Goal: Task Accomplishment & Management: Use online tool/utility

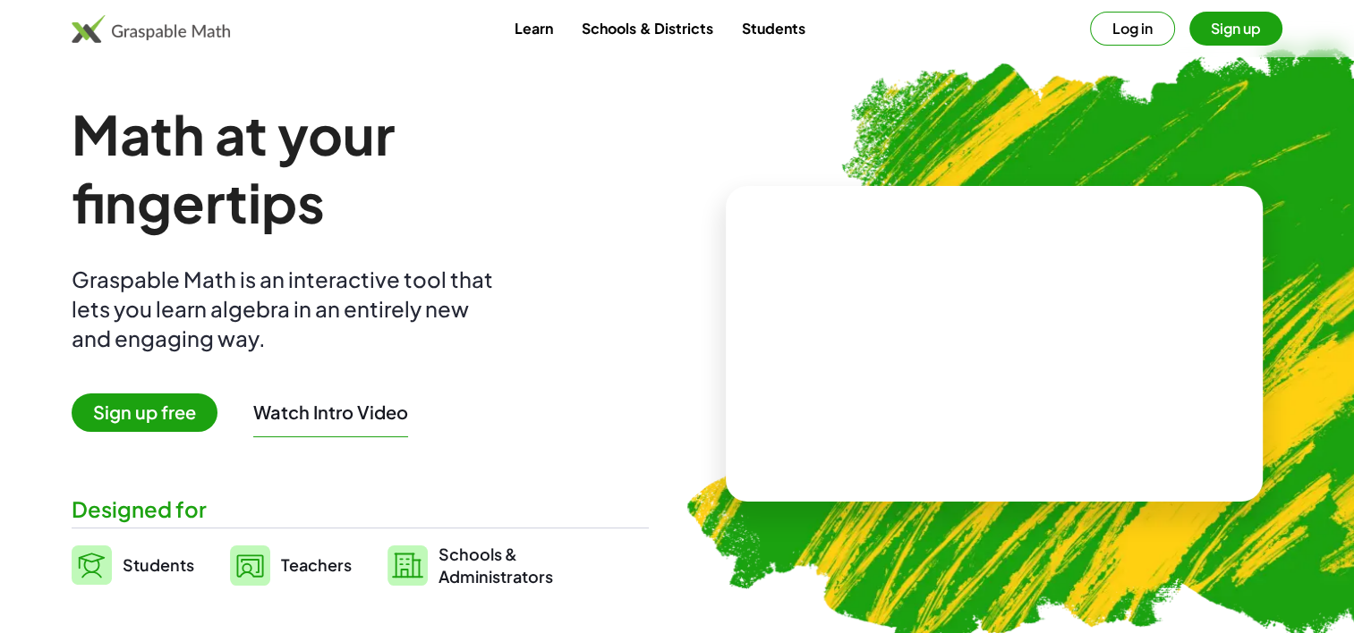
click at [142, 424] on span "Sign up free" at bounding box center [145, 413] width 146 height 38
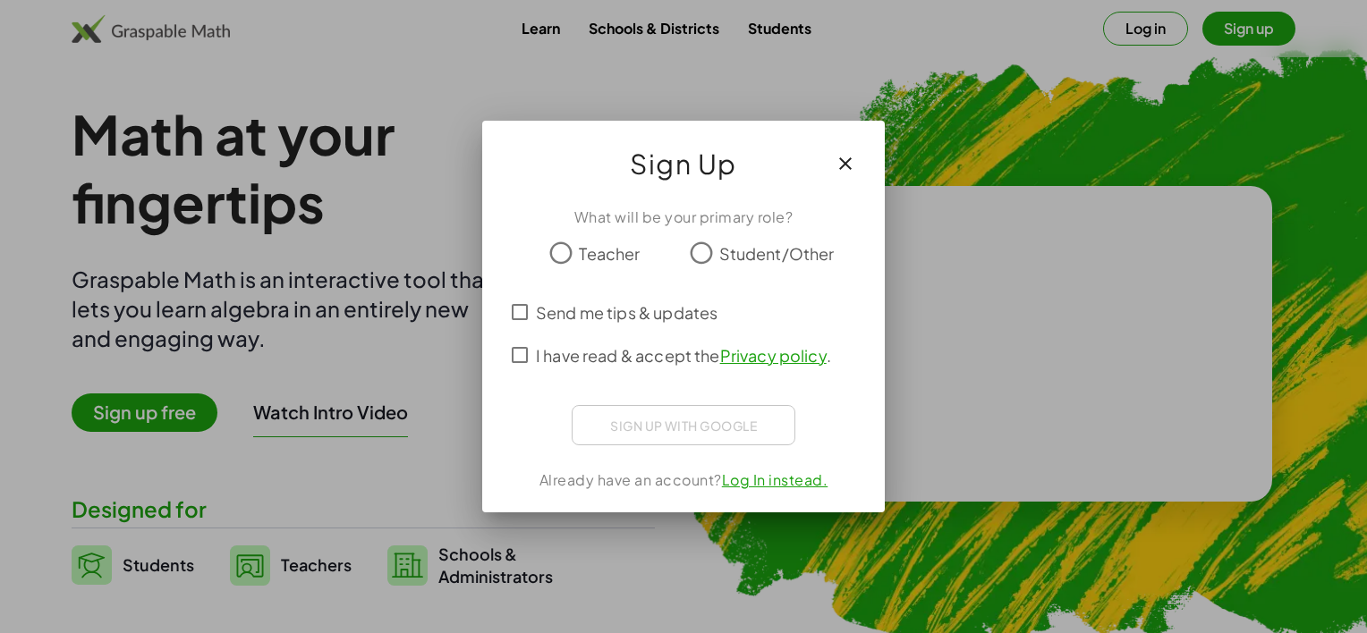
click at [581, 258] on span "Teacher" at bounding box center [609, 254] width 61 height 24
click at [554, 364] on span "I have read & accept the Privacy policy ." at bounding box center [683, 356] width 295 height 24
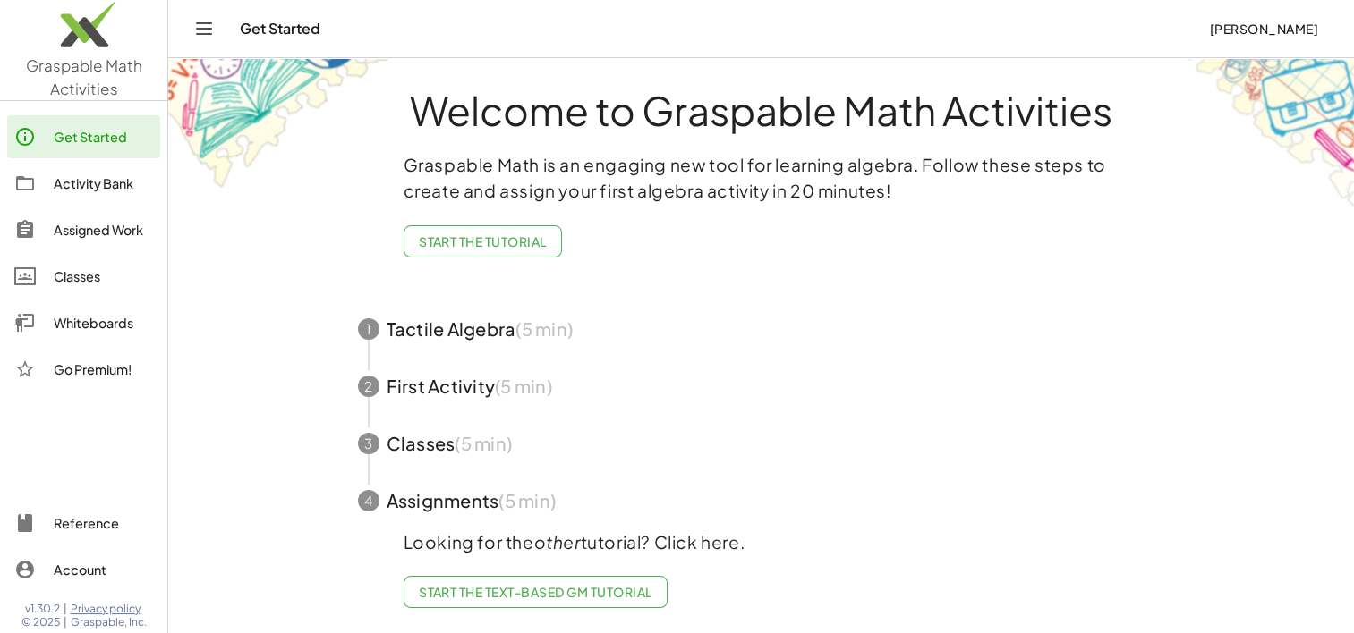
scroll to position [21, 0]
click at [89, 333] on link "Whiteboards" at bounding box center [83, 322] width 153 height 43
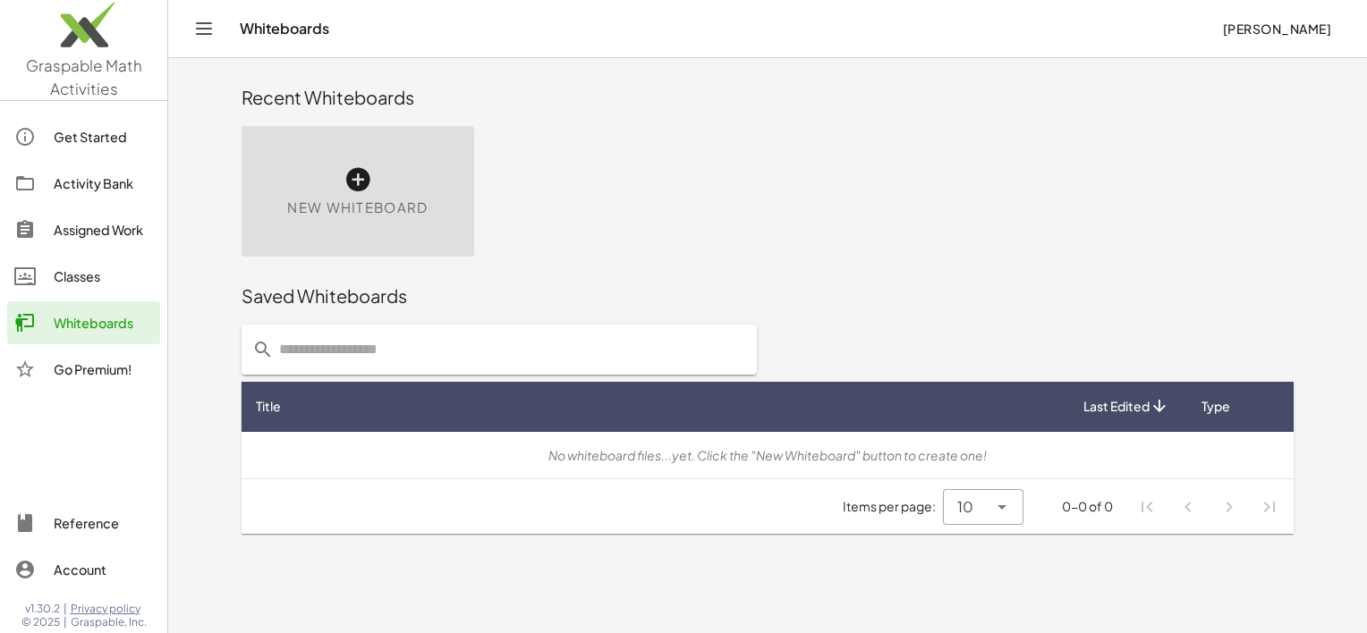
click at [98, 333] on link "Whiteboards" at bounding box center [83, 322] width 153 height 43
click at [357, 191] on icon at bounding box center [358, 179] width 29 height 29
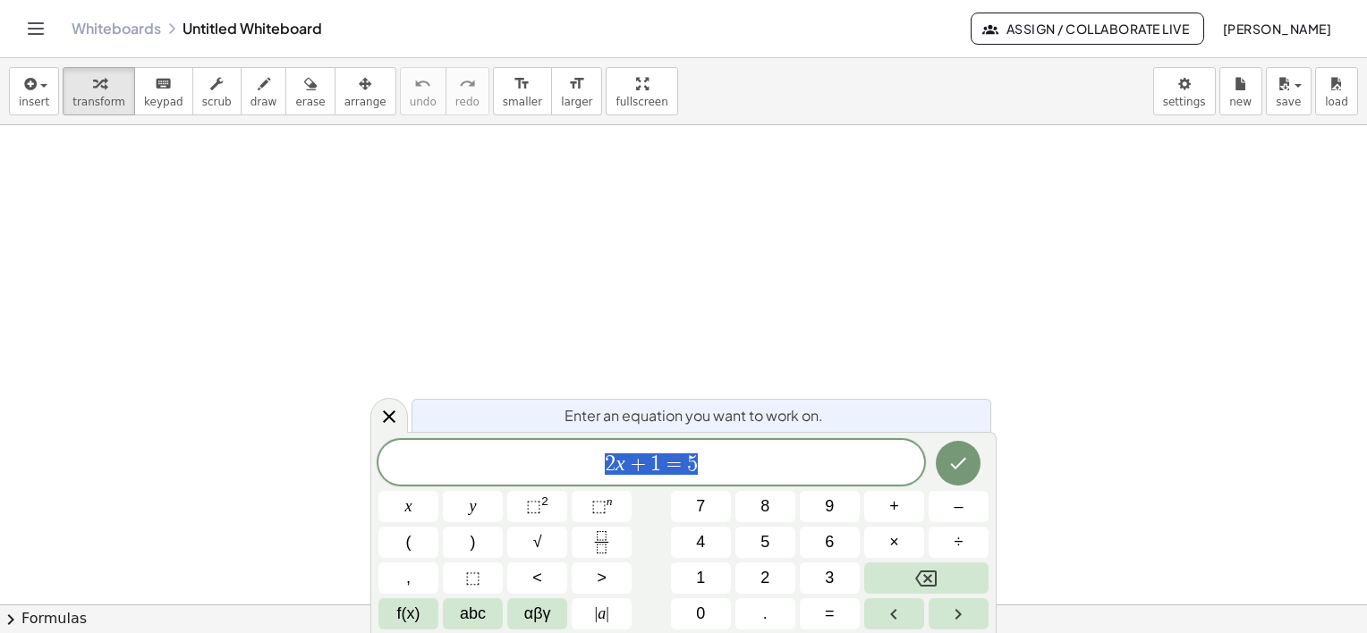
scroll to position [179, 0]
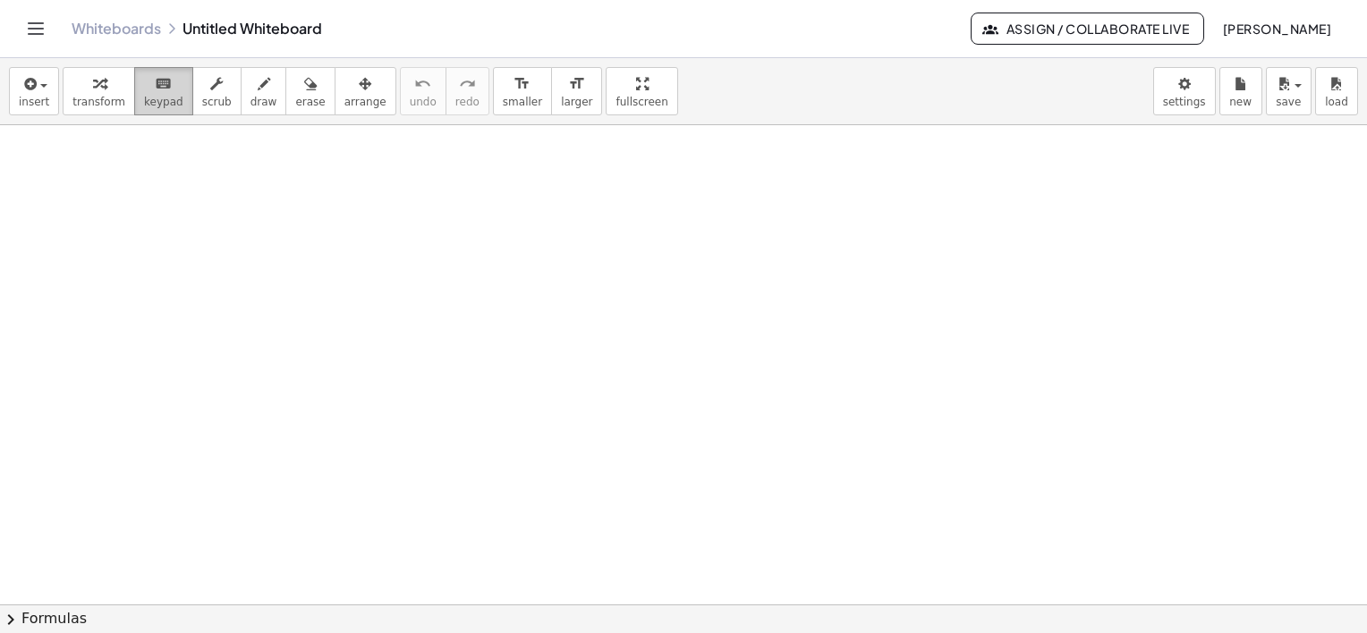
click at [162, 89] on div "keyboard" at bounding box center [163, 82] width 39 height 21
click at [172, 102] on button "keyboard keypad" at bounding box center [163, 91] width 59 height 48
click at [93, 89] on icon "button" at bounding box center [99, 83] width 13 height 21
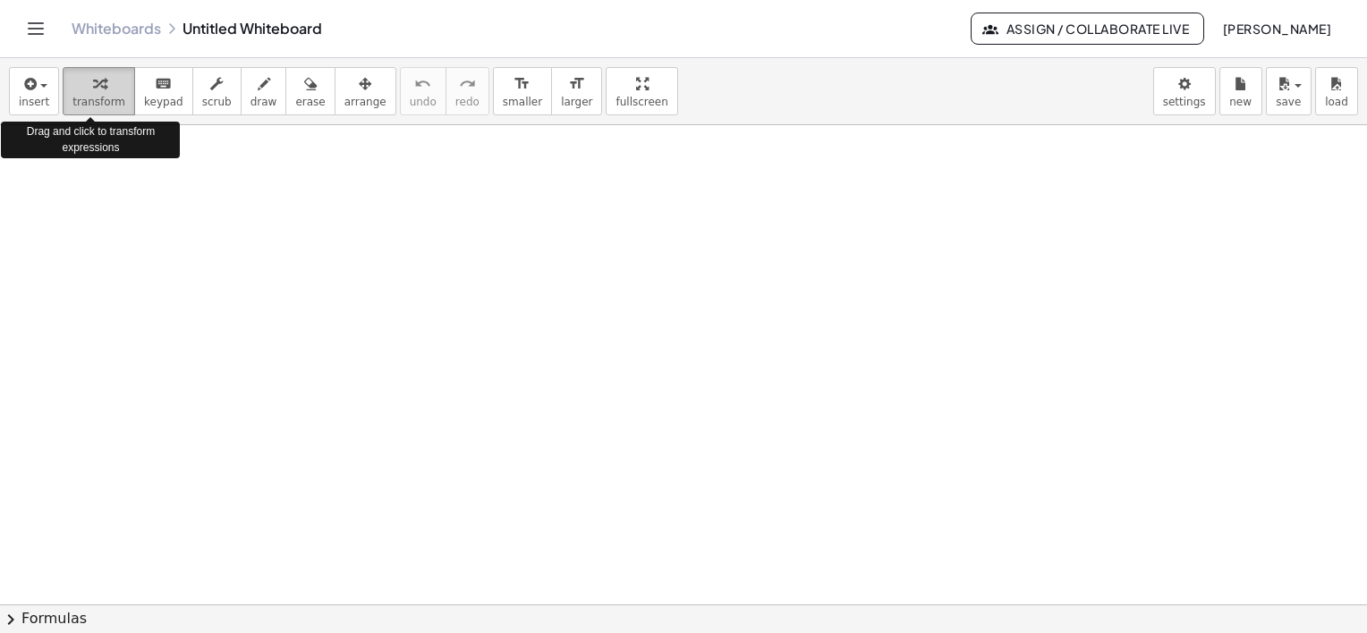
click at [105, 97] on span "transform" at bounding box center [98, 102] width 53 height 13
click at [93, 82] on icon "button" at bounding box center [99, 83] width 13 height 21
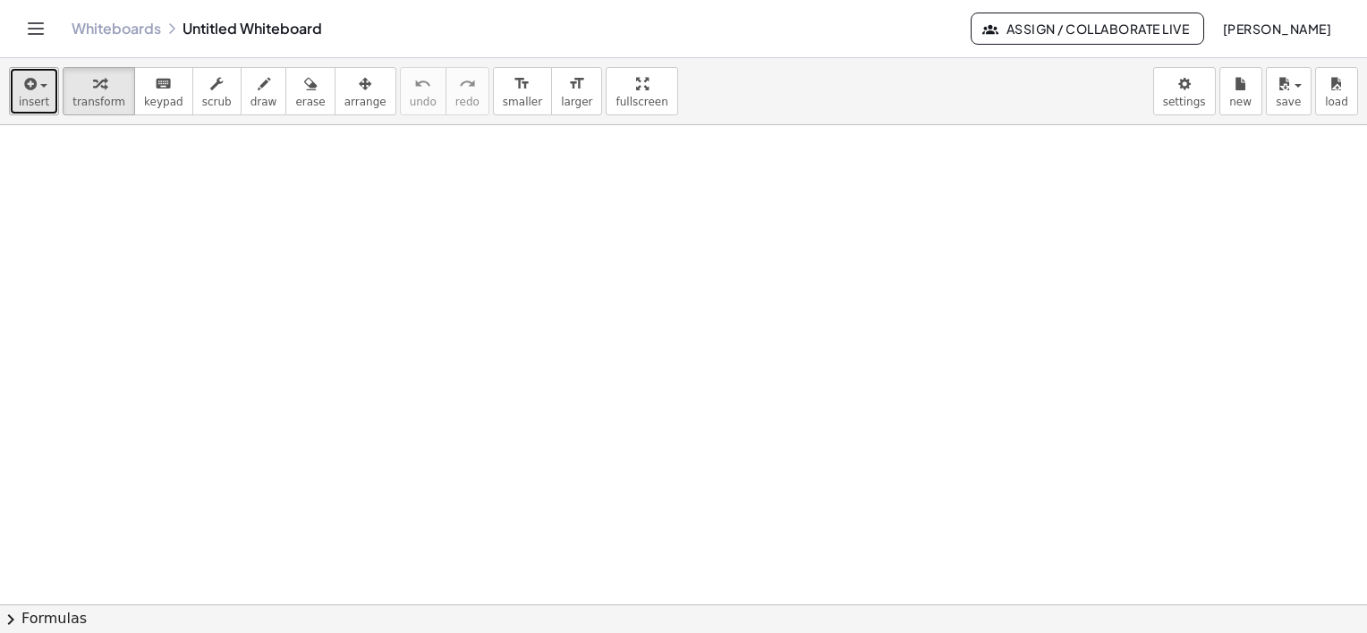
click at [18, 114] on button "insert" at bounding box center [34, 91] width 50 height 48
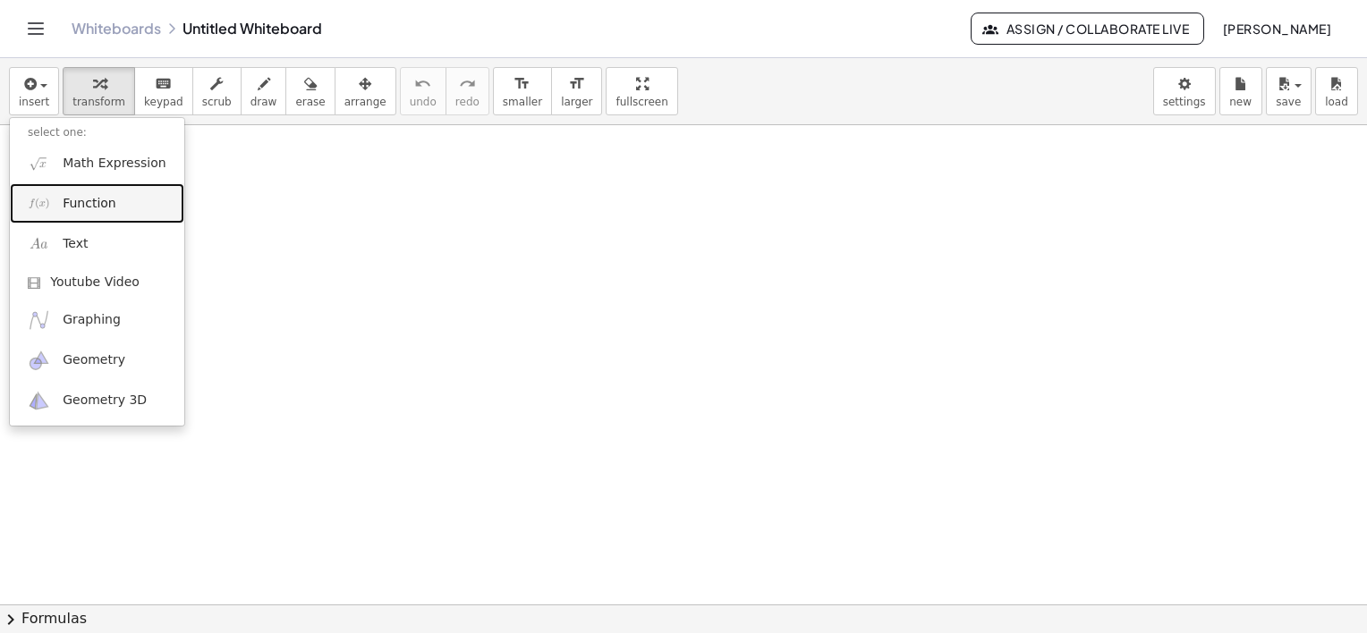
click at [106, 208] on span "Function" at bounding box center [90, 204] width 54 height 18
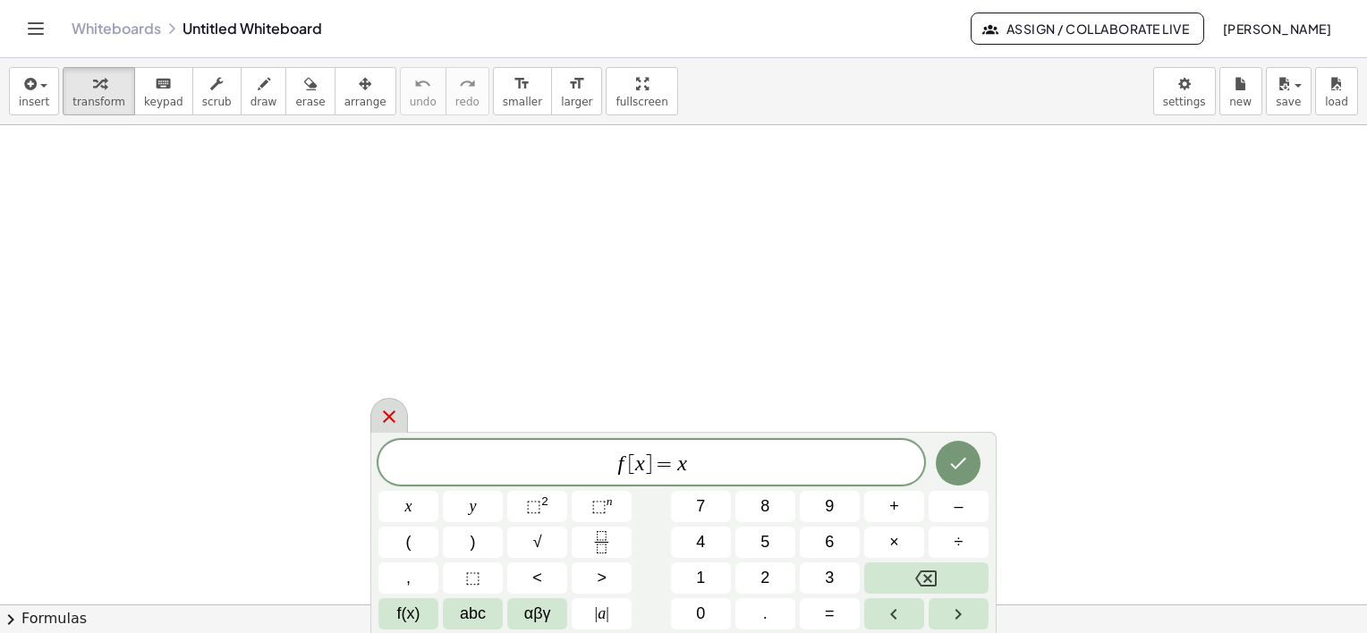
click at [397, 414] on icon at bounding box center [388, 416] width 21 height 21
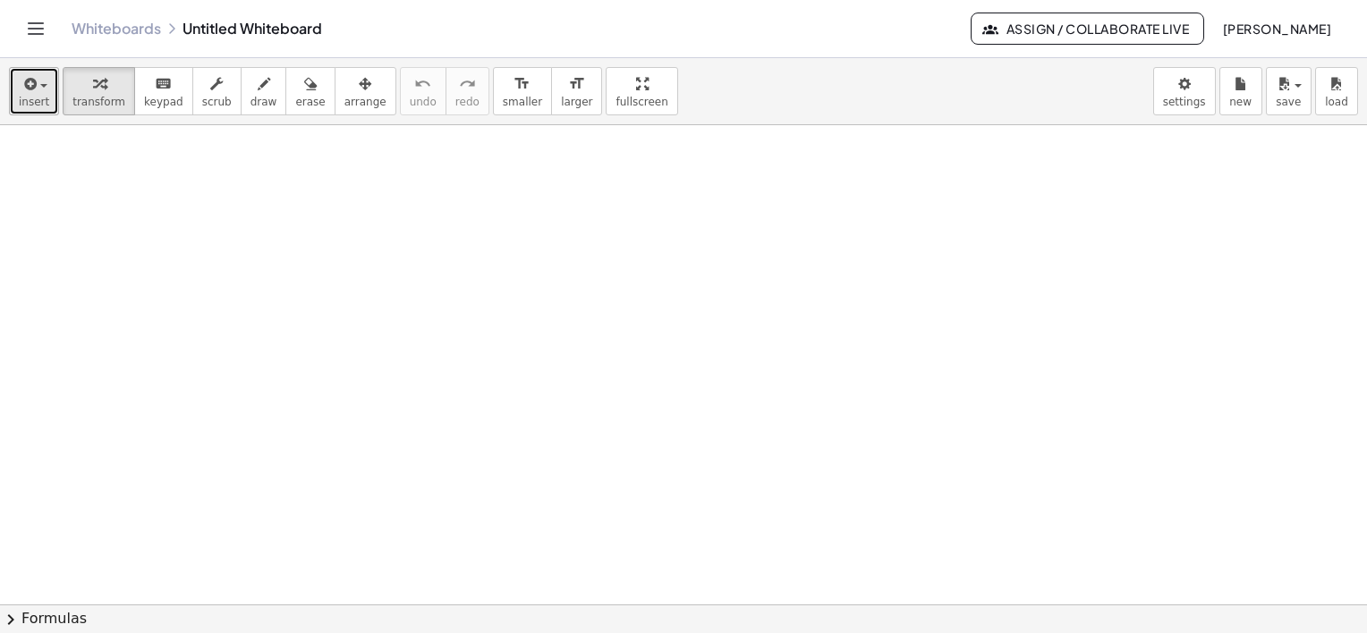
click at [15, 103] on button "insert" at bounding box center [34, 91] width 50 height 48
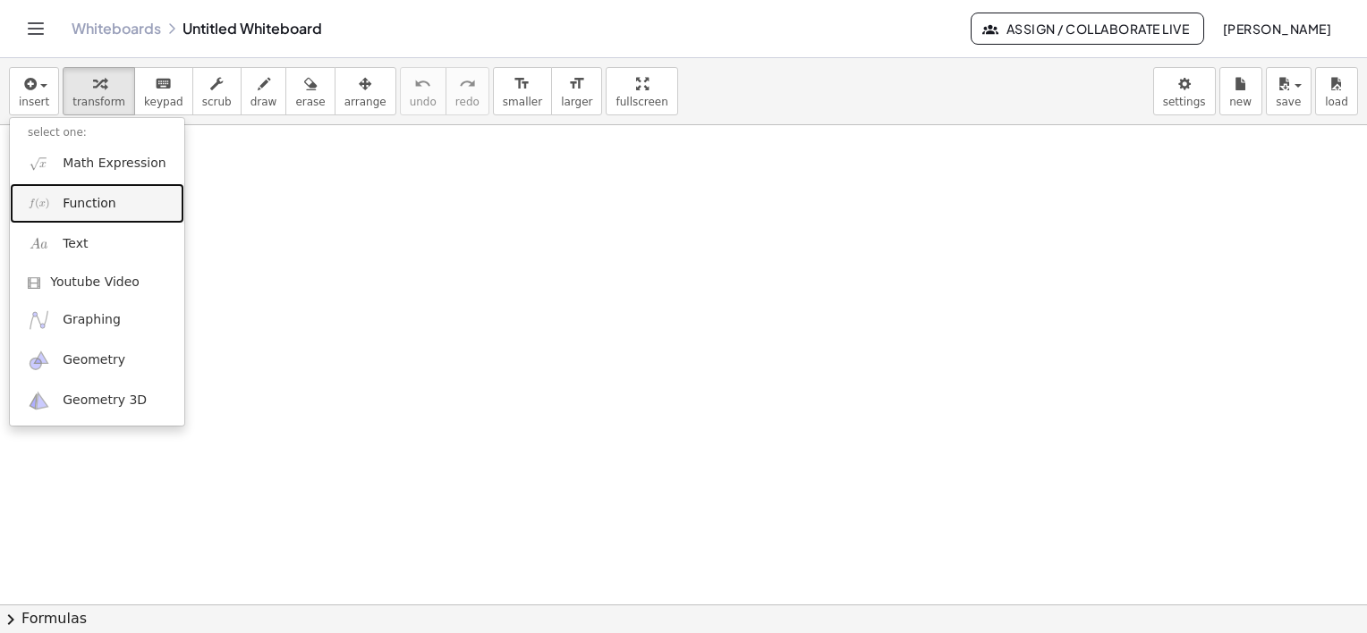
click at [75, 203] on span "Function" at bounding box center [90, 204] width 54 height 18
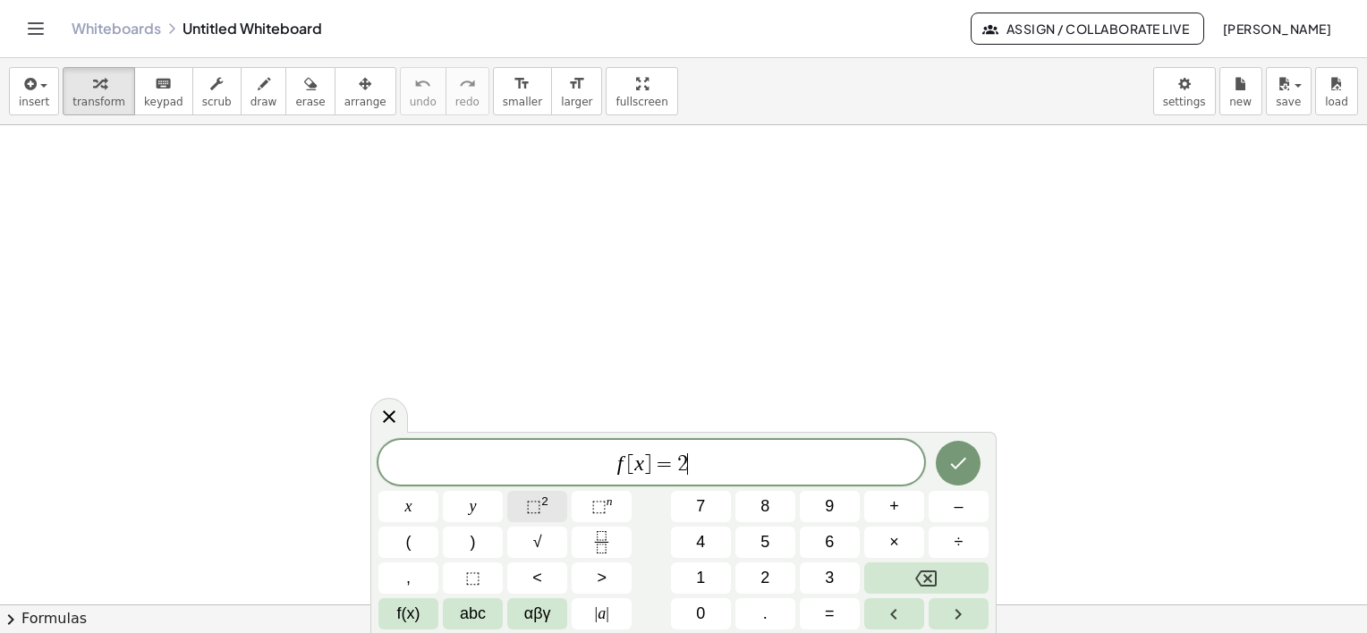
click at [539, 497] on span "⬚" at bounding box center [533, 506] width 15 height 18
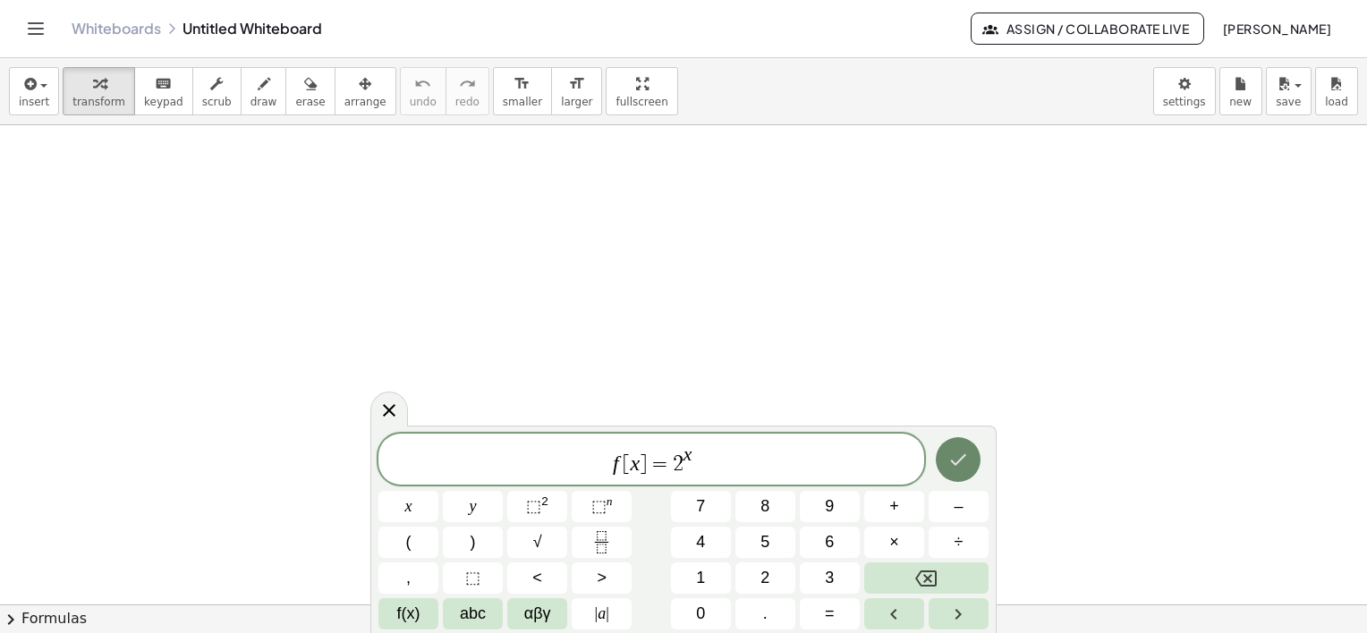
click at [945, 453] on button "Done" at bounding box center [958, 459] width 45 height 45
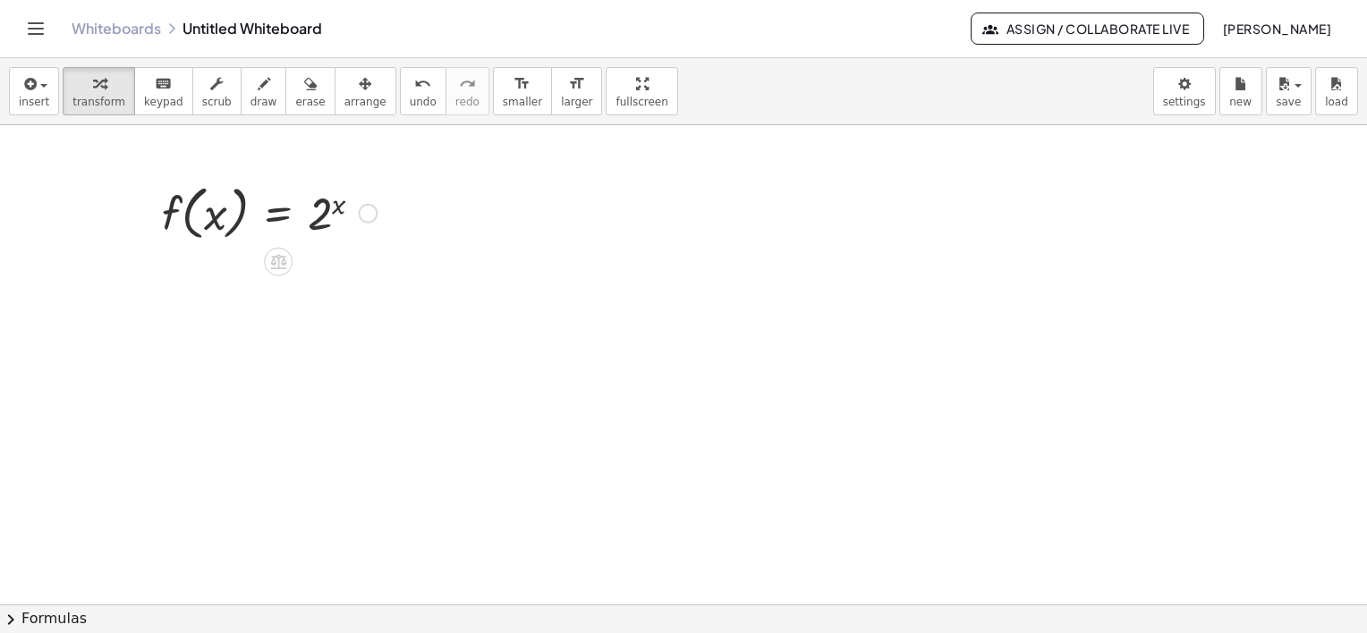
click at [366, 216] on div at bounding box center [368, 214] width 20 height 20
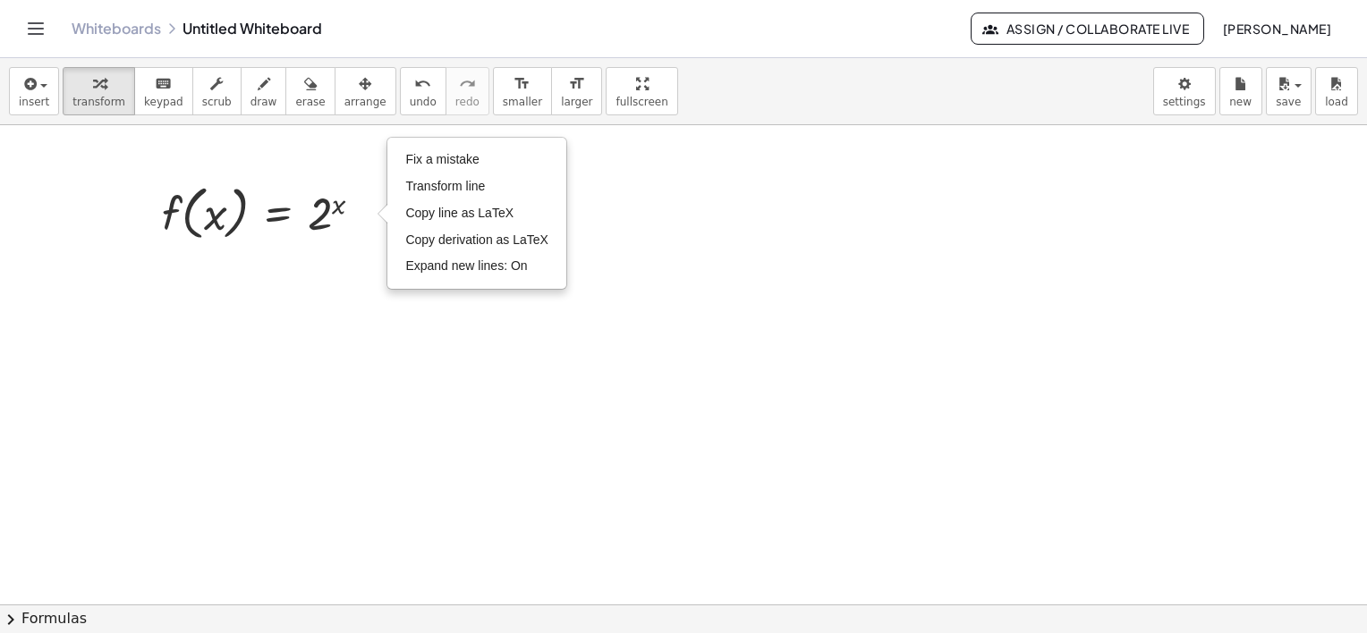
click at [14, 180] on div at bounding box center [683, 426] width 1367 height 961
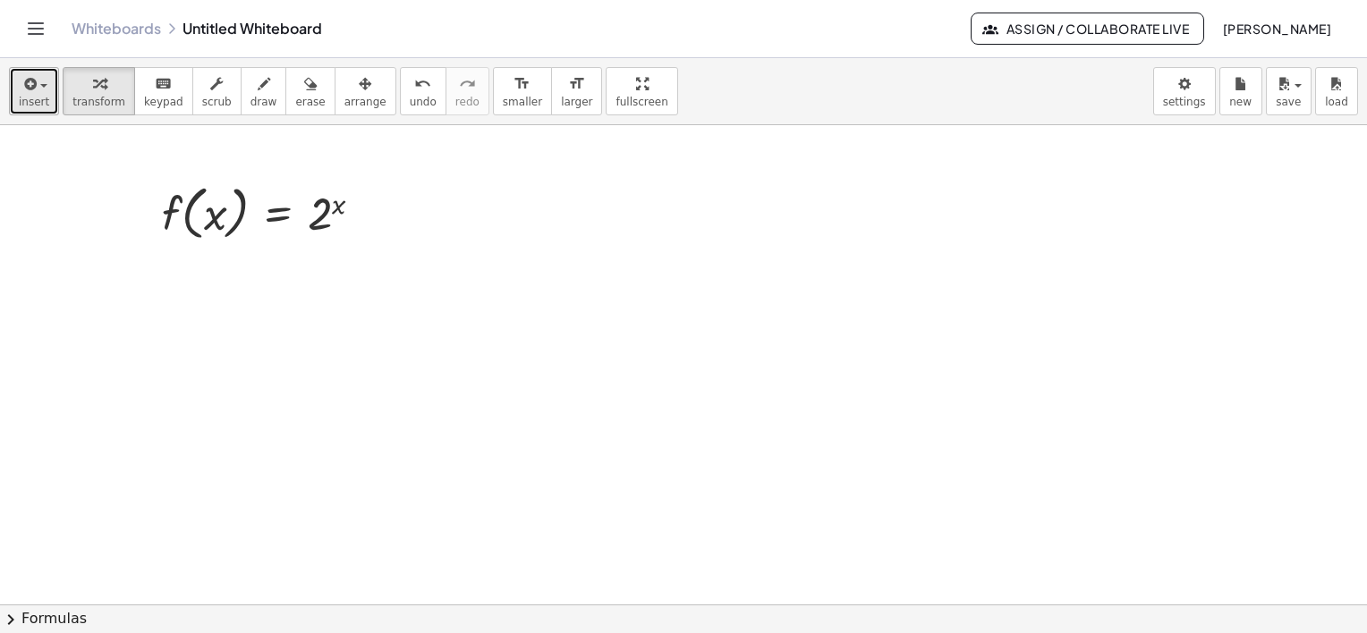
click at [32, 92] on icon "button" at bounding box center [29, 83] width 16 height 21
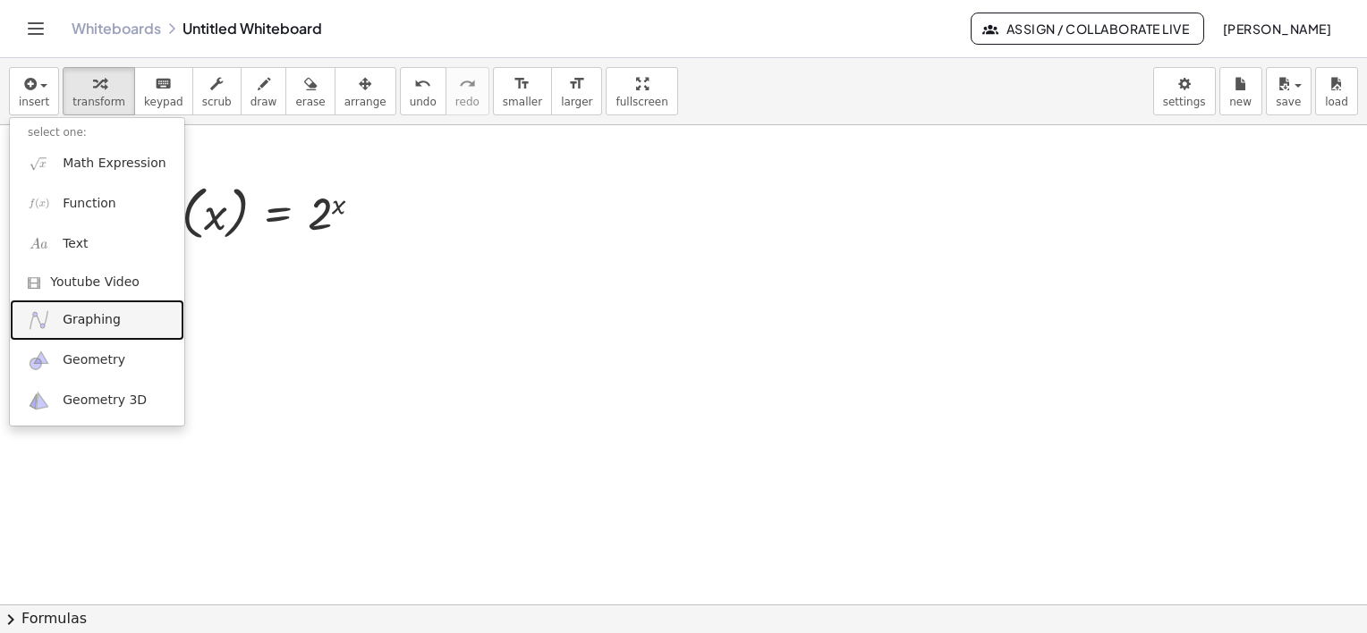
click at [112, 326] on span "Graphing" at bounding box center [92, 320] width 58 height 18
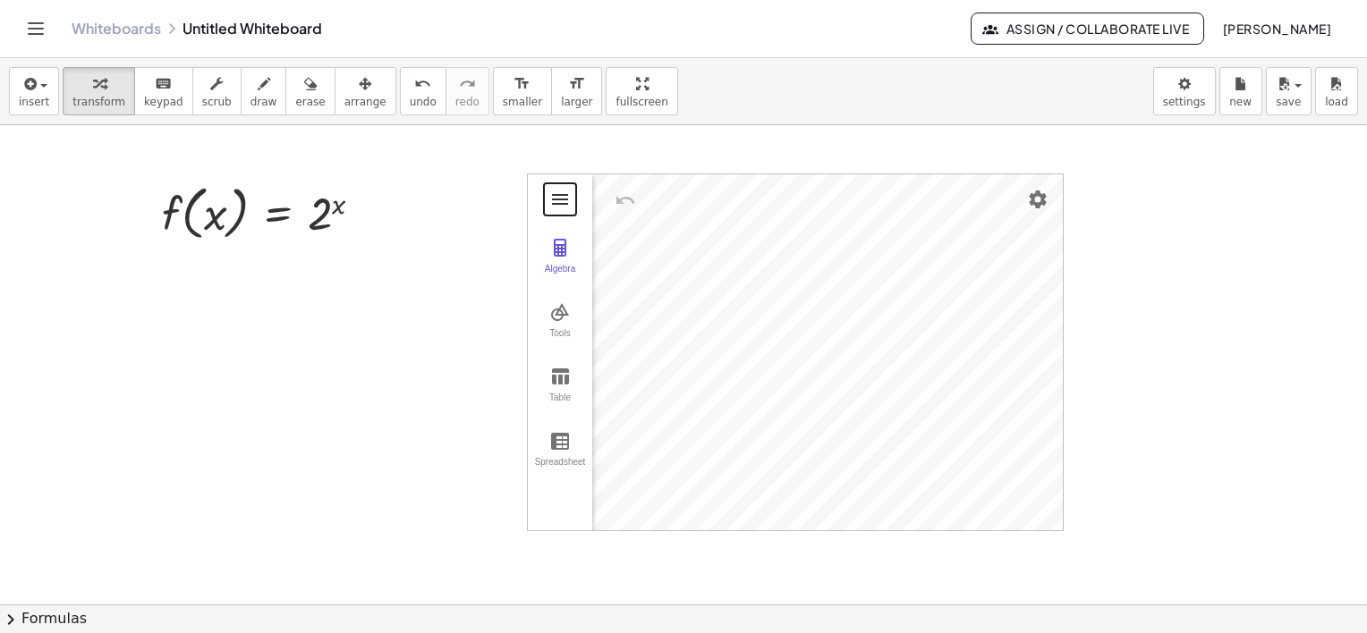
click at [547, 189] on button "Graphing Calculator" at bounding box center [560, 199] width 32 height 32
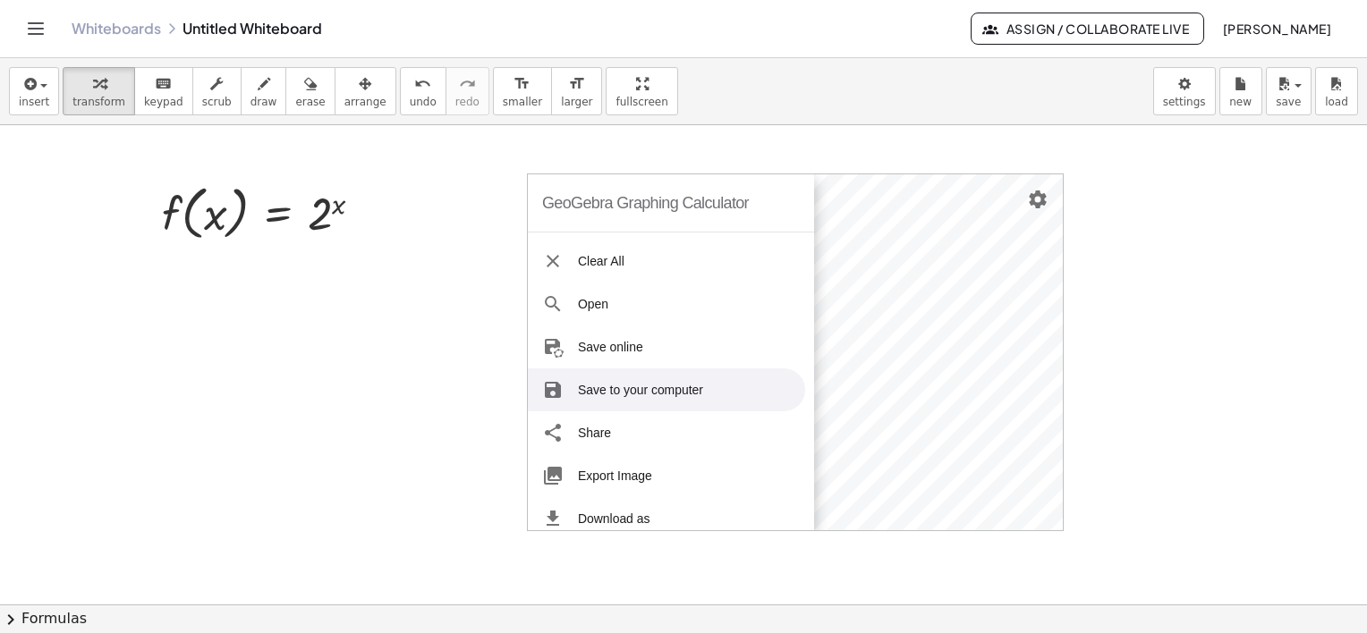
click at [1113, 322] on div at bounding box center [683, 426] width 1367 height 961
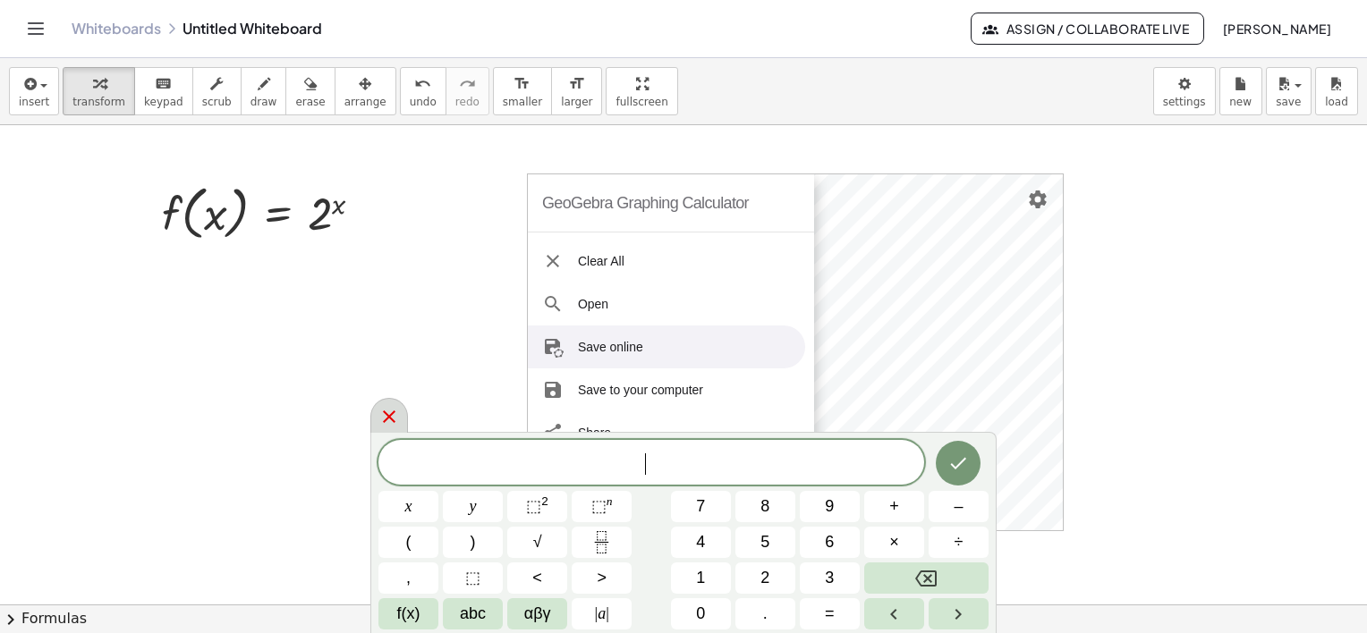
click at [395, 420] on icon at bounding box center [388, 416] width 21 height 21
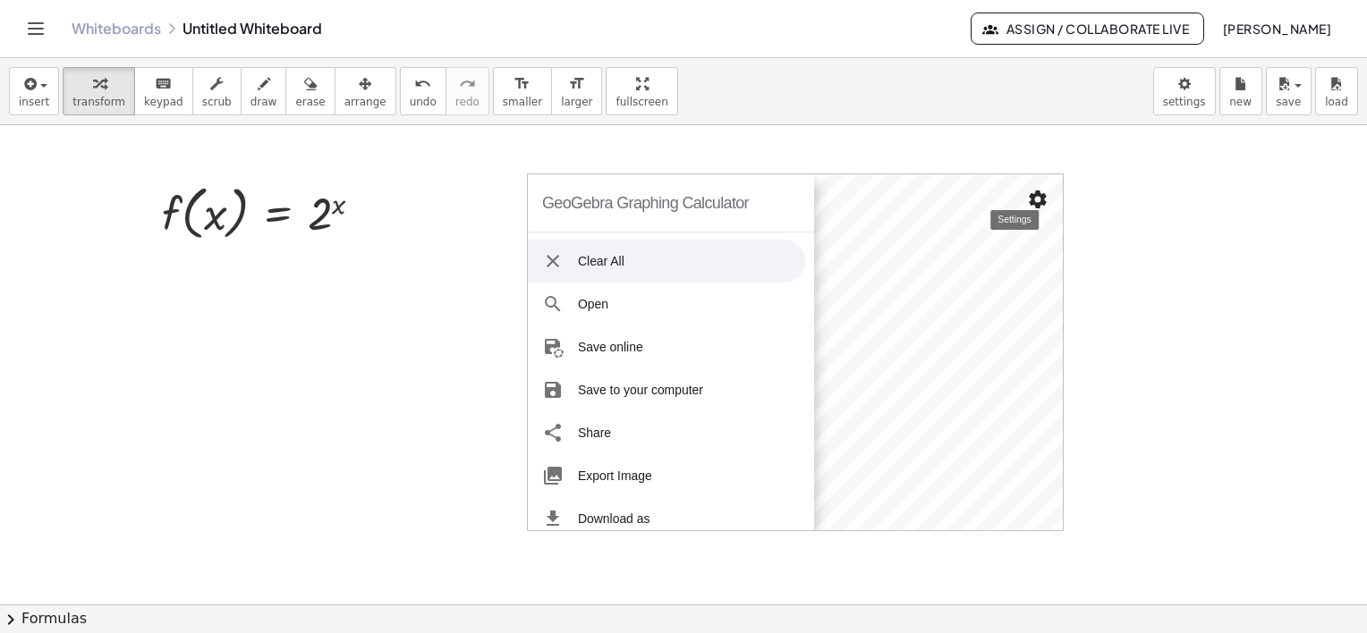
click at [1038, 196] on img "Settings" at bounding box center [1037, 199] width 21 height 21
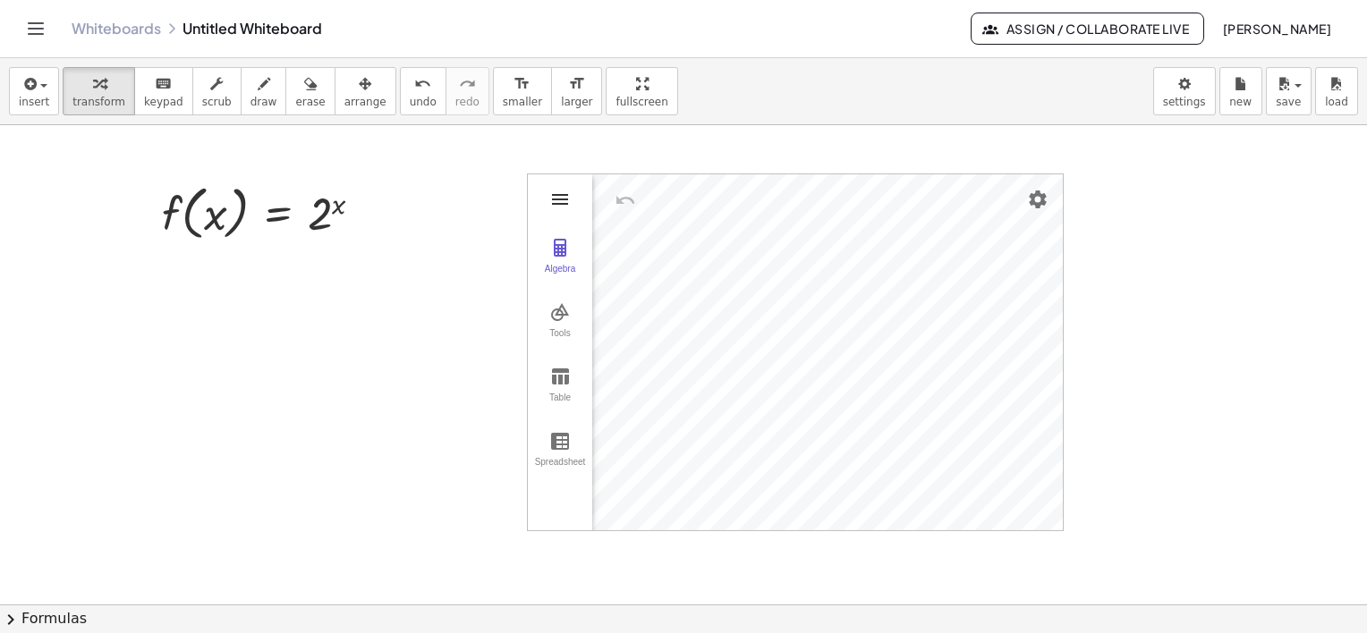
click at [562, 201] on img "Graphing Calculator" at bounding box center [559, 199] width 21 height 21
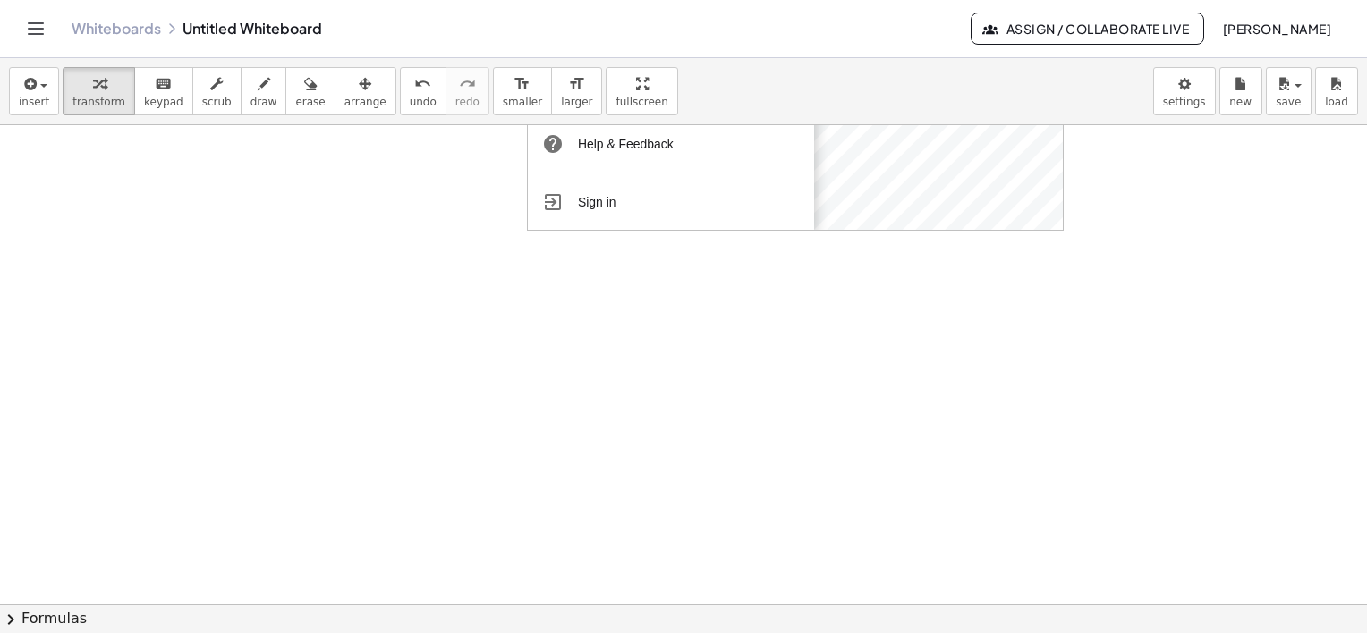
scroll to position [32, 0]
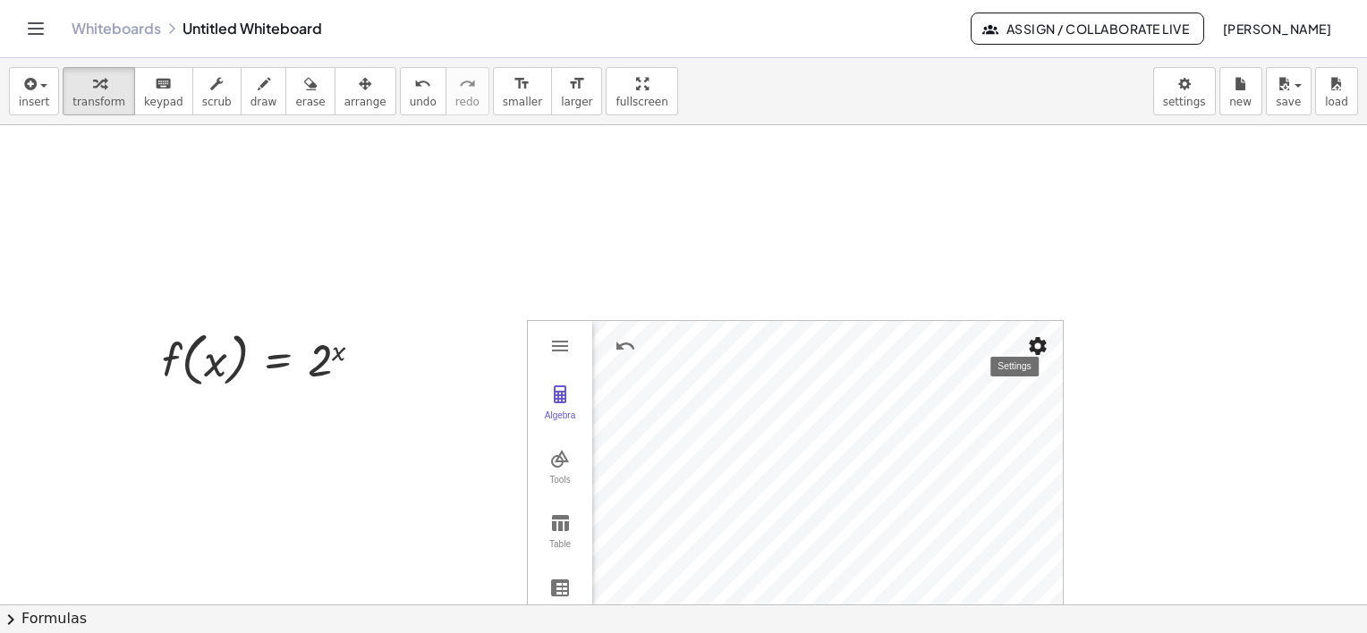
click at [1038, 340] on img "Settings" at bounding box center [1037, 345] width 21 height 21
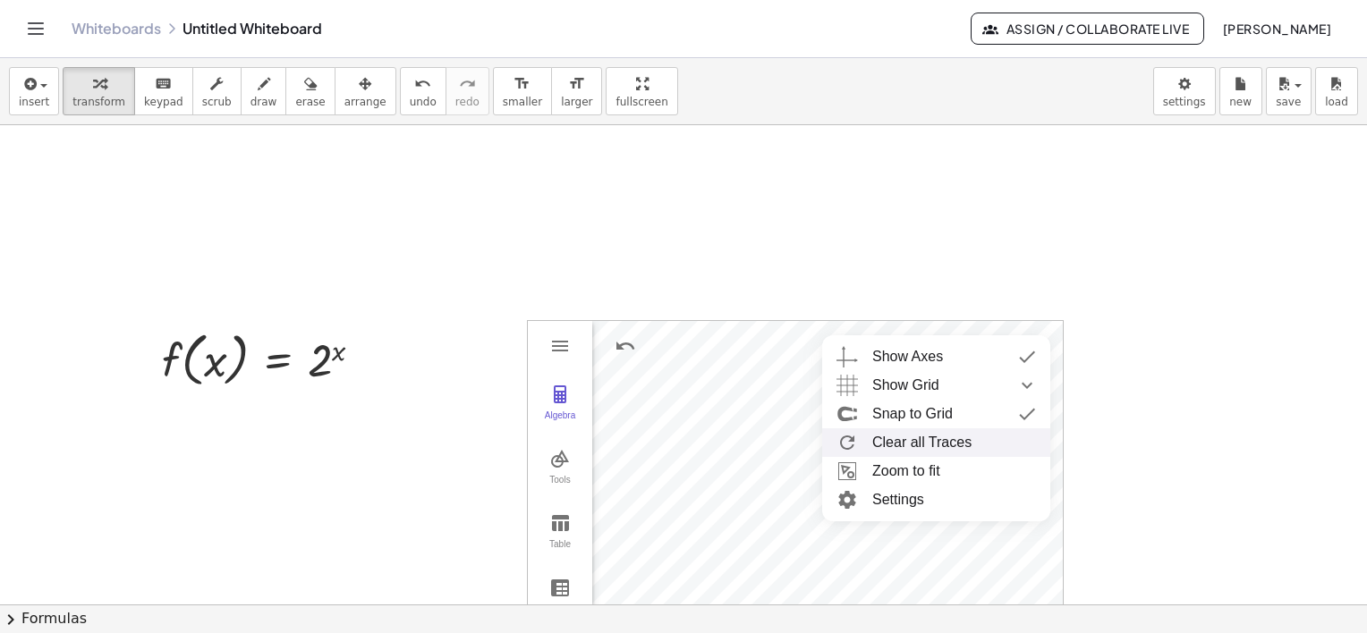
click at [888, 446] on li "Clear all Traces" at bounding box center [936, 443] width 228 height 29
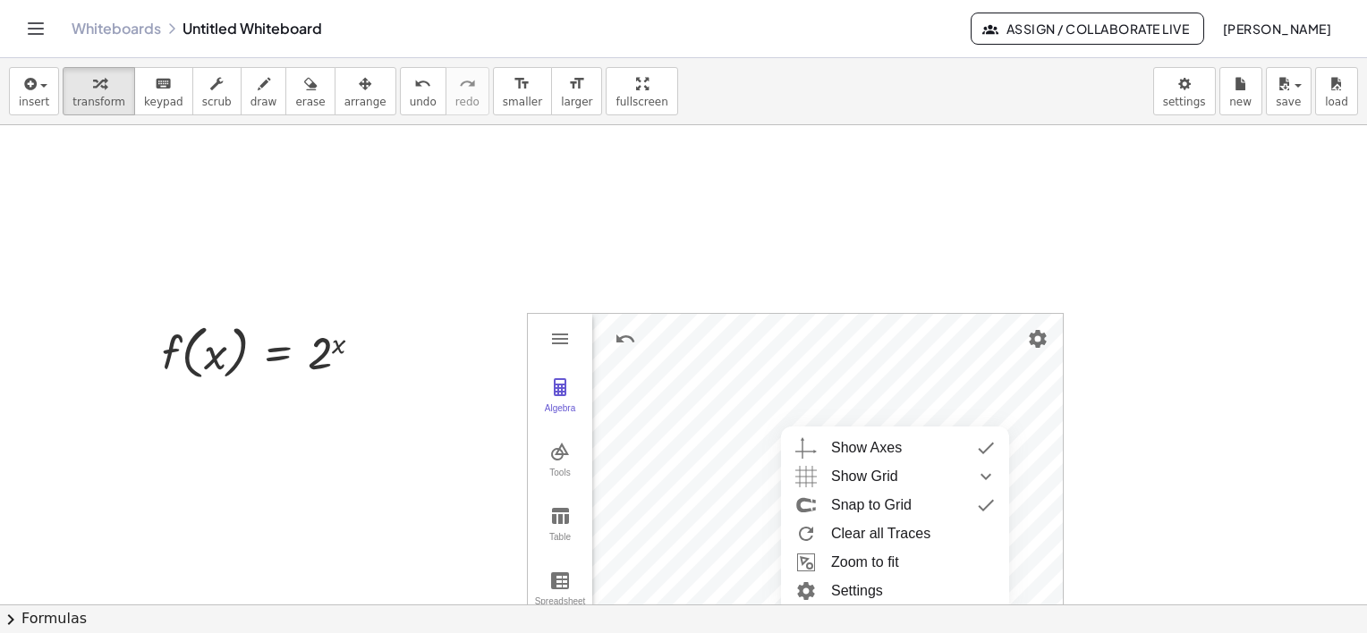
scroll to position [308, 0]
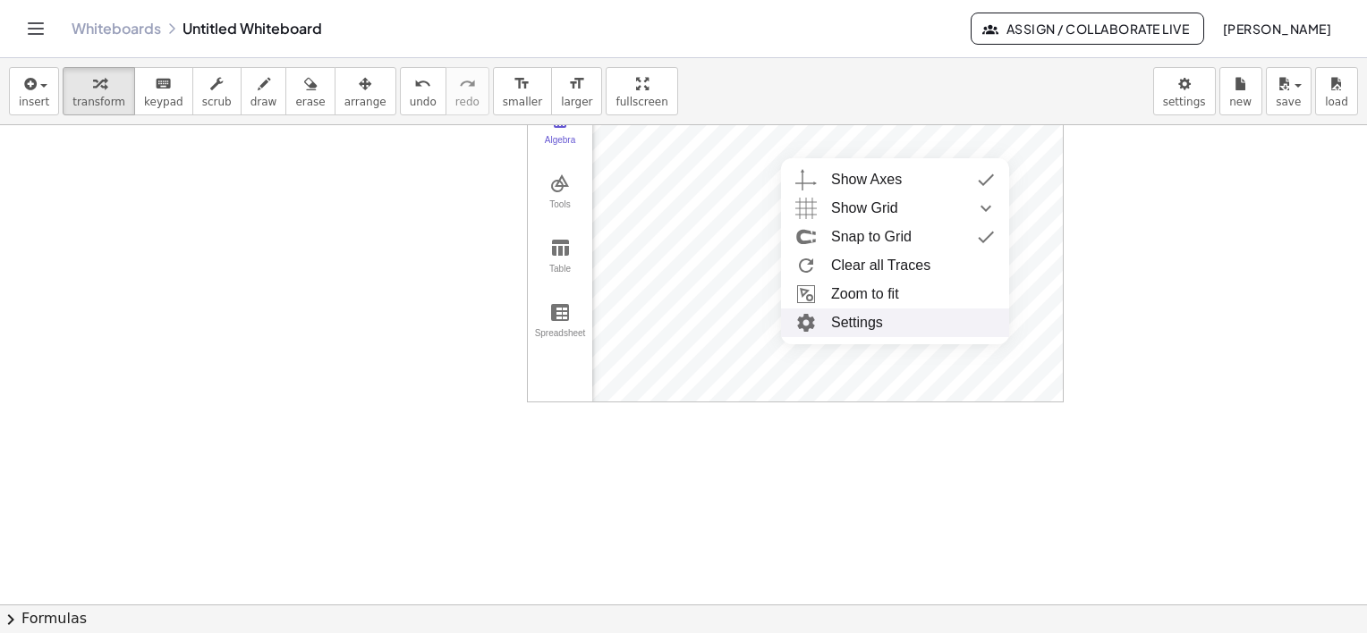
click at [820, 310] on img "Graphing Calculator" at bounding box center [806, 323] width 32 height 29
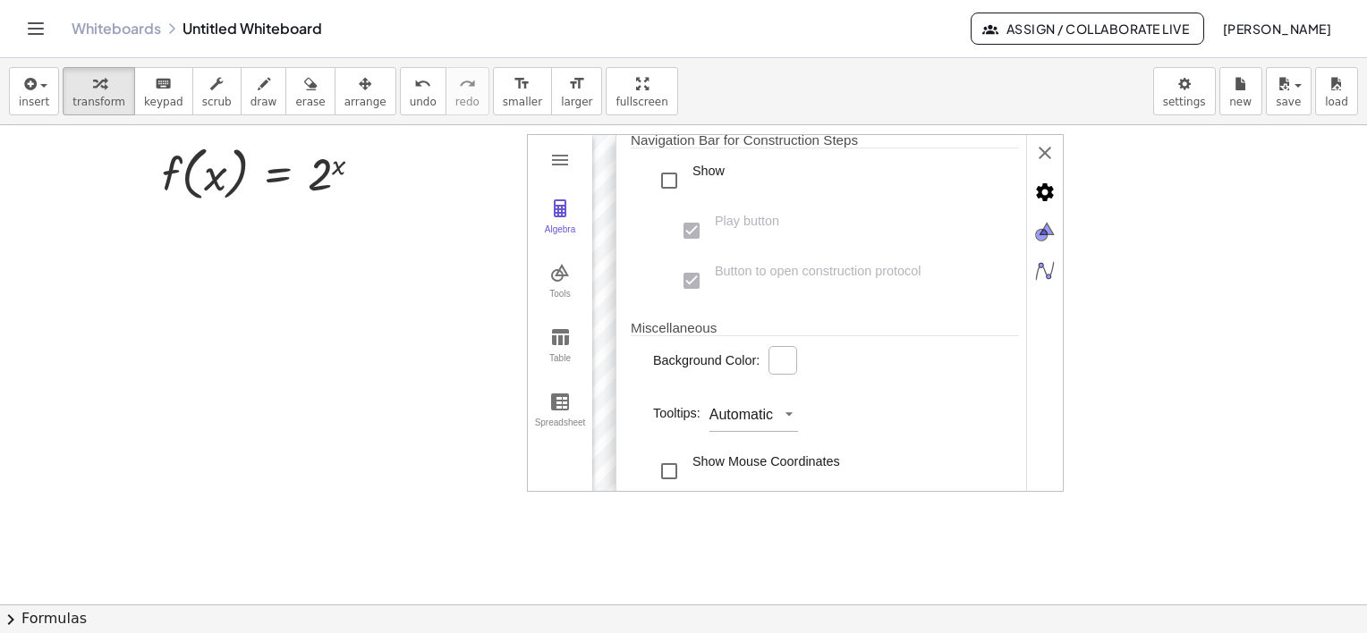
scroll to position [587, 0]
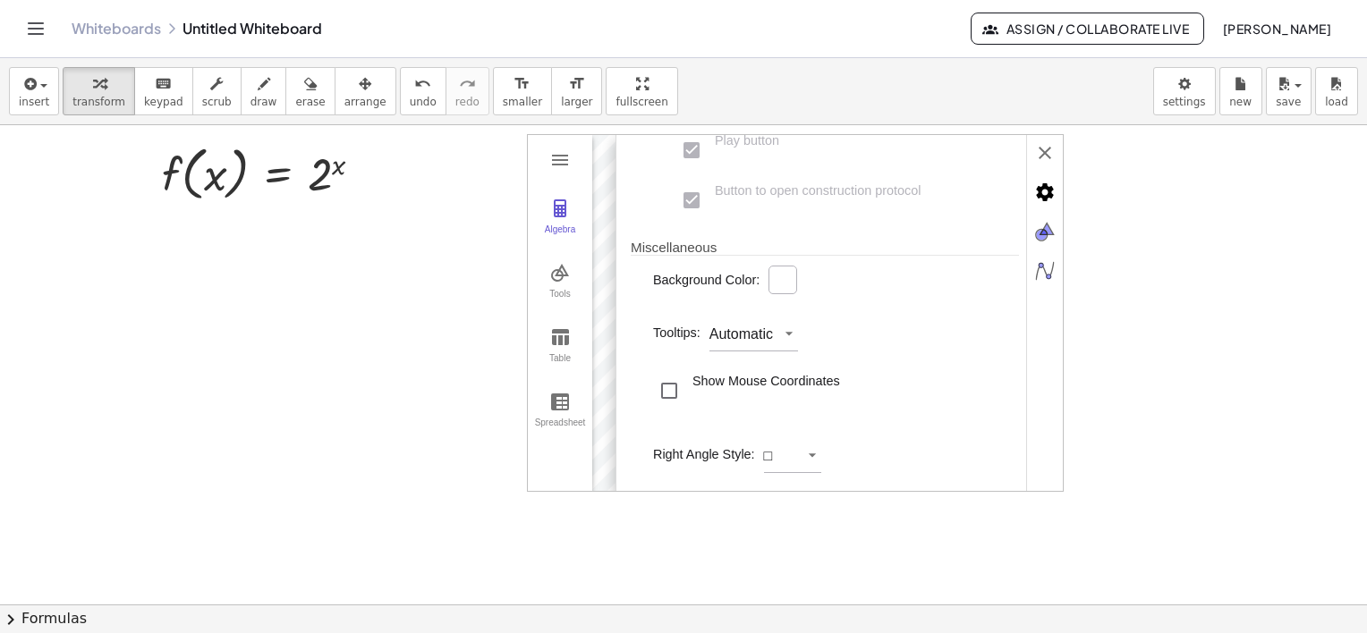
click at [1218, 409] on div at bounding box center [683, 387] width 1367 height 961
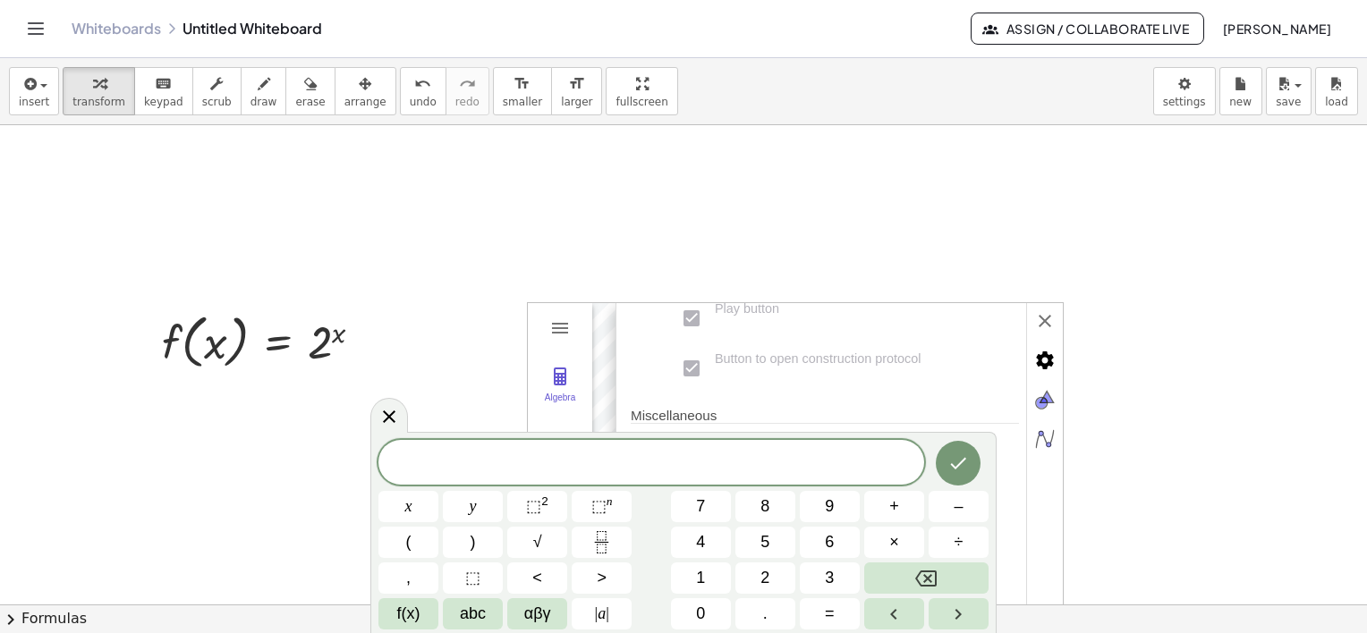
scroll to position [39, 0]
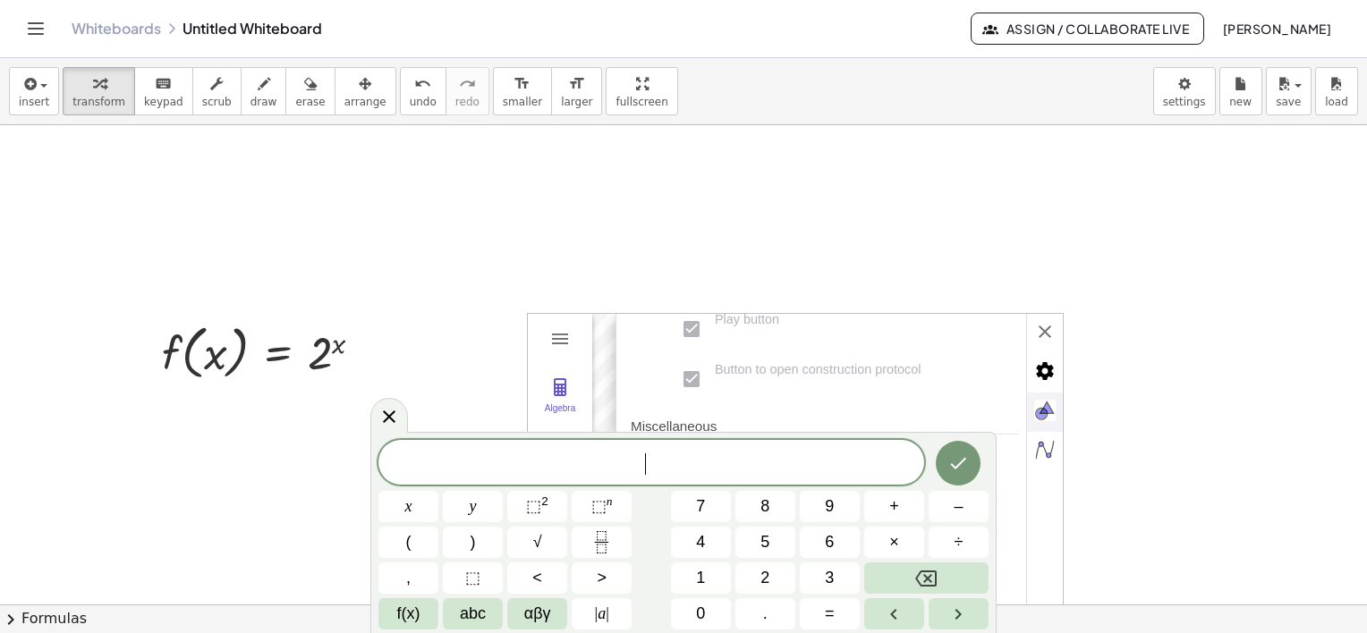
click at [380, 404] on div at bounding box center [389, 415] width 38 height 35
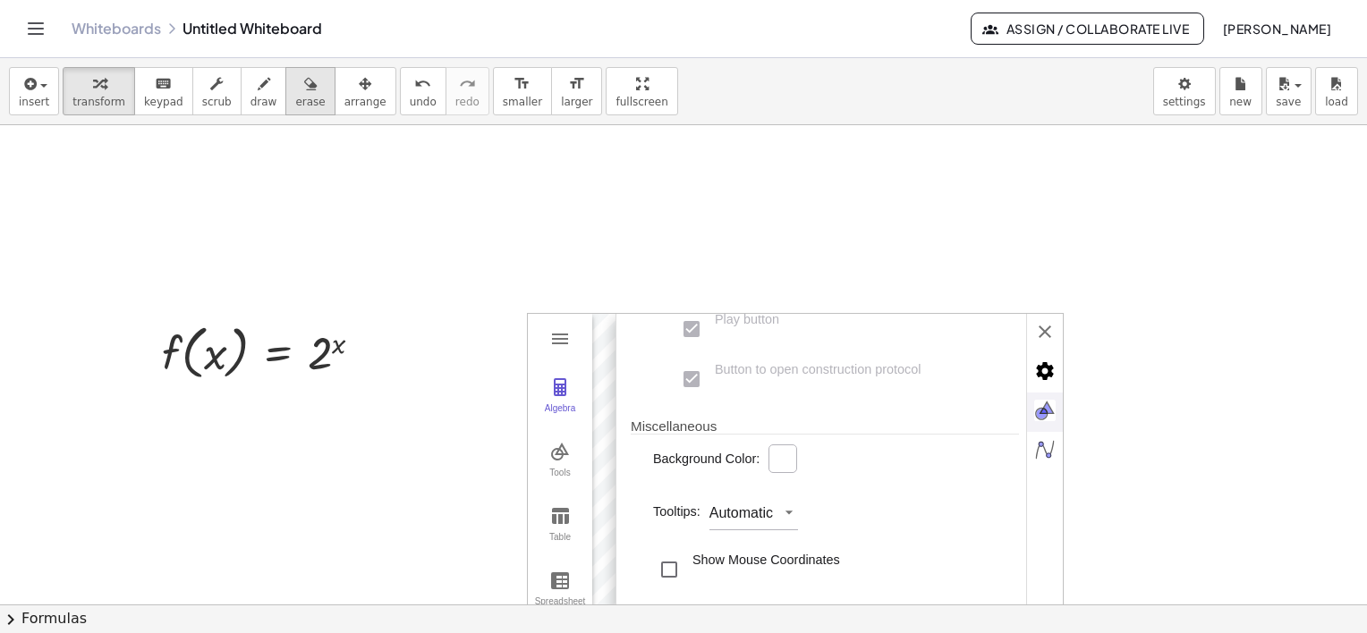
click at [285, 97] on button "erase" at bounding box center [309, 91] width 49 height 48
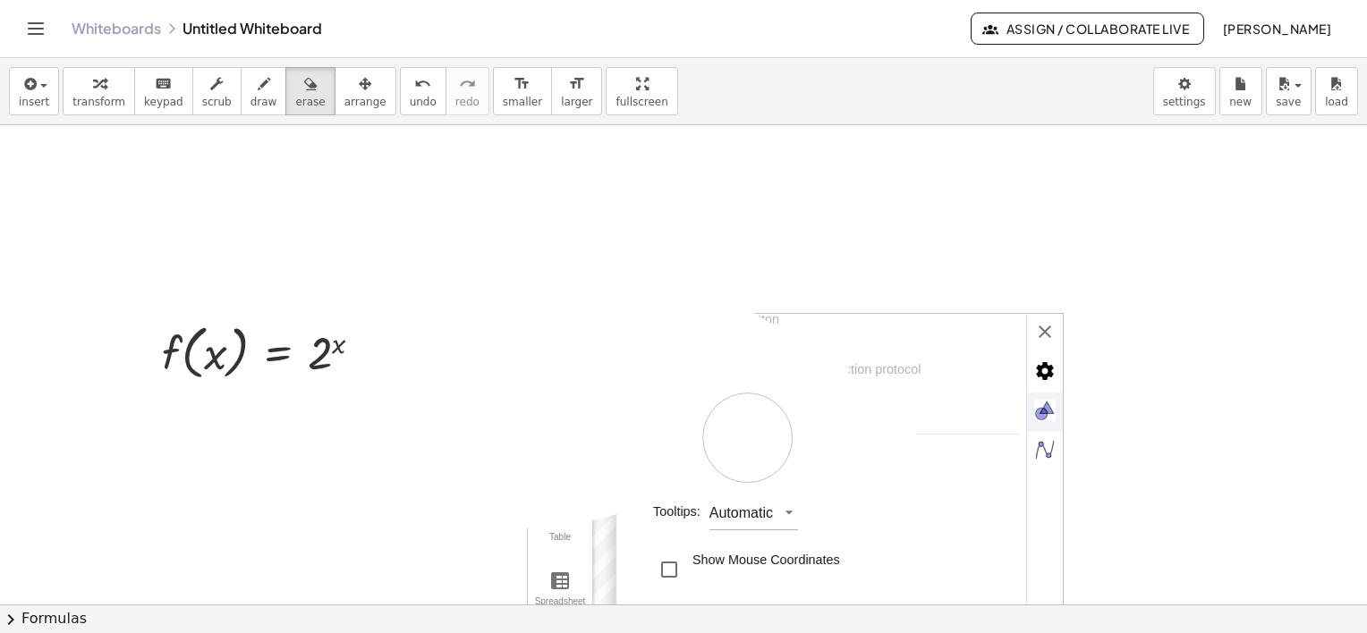
drag, startPoint x: 555, startPoint y: 330, endPoint x: 637, endPoint y: 490, distance: 180.0
click at [649, 516] on div at bounding box center [683, 566] width 1367 height 961
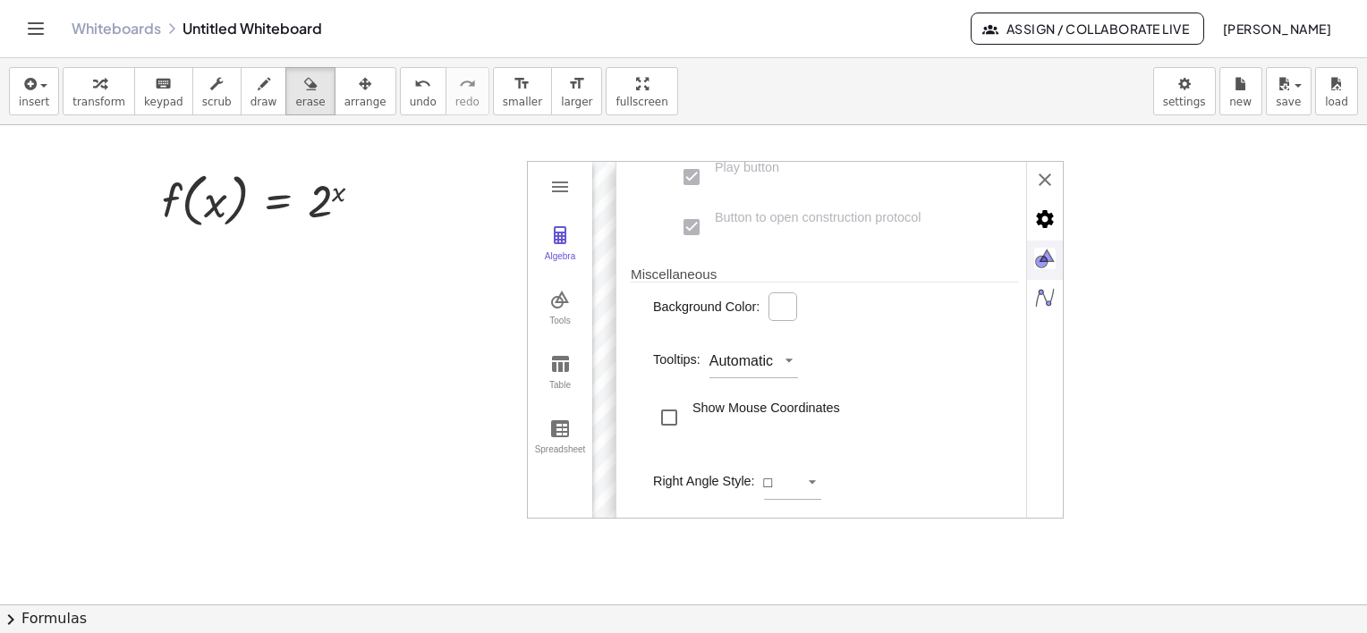
scroll to position [218, 0]
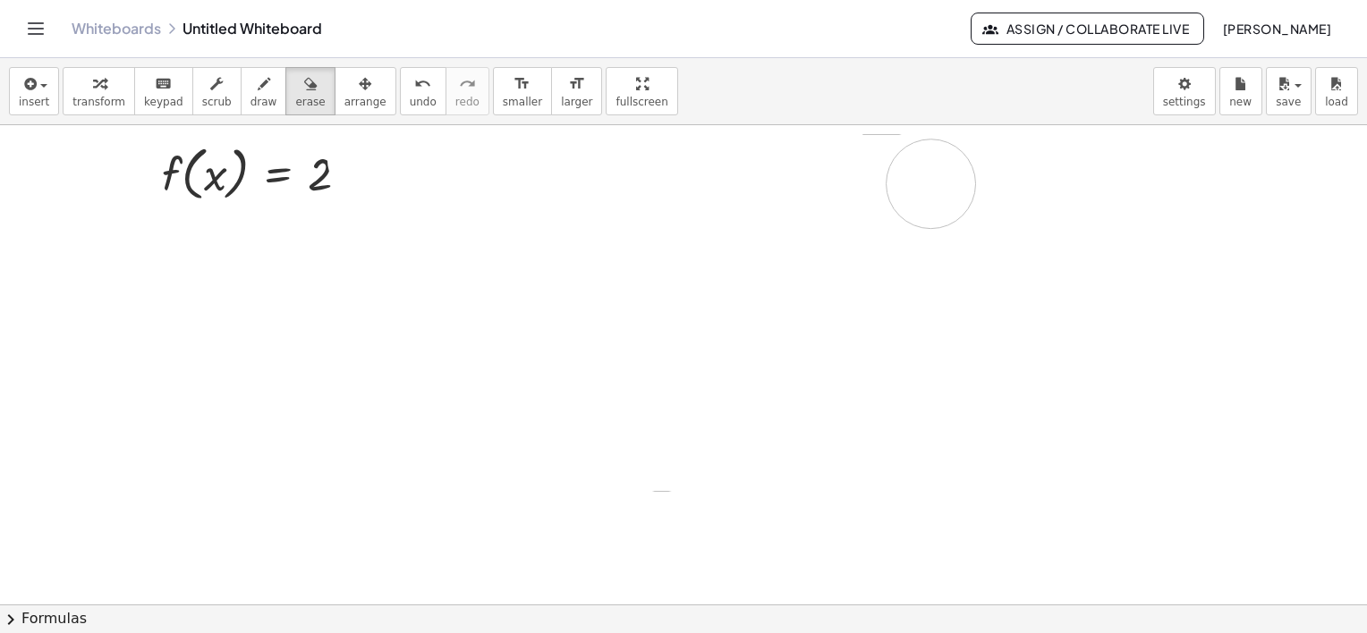
drag, startPoint x: 472, startPoint y: 501, endPoint x: 633, endPoint y: 171, distance: 367.3
click at [633, 161] on div at bounding box center [683, 387] width 1367 height 961
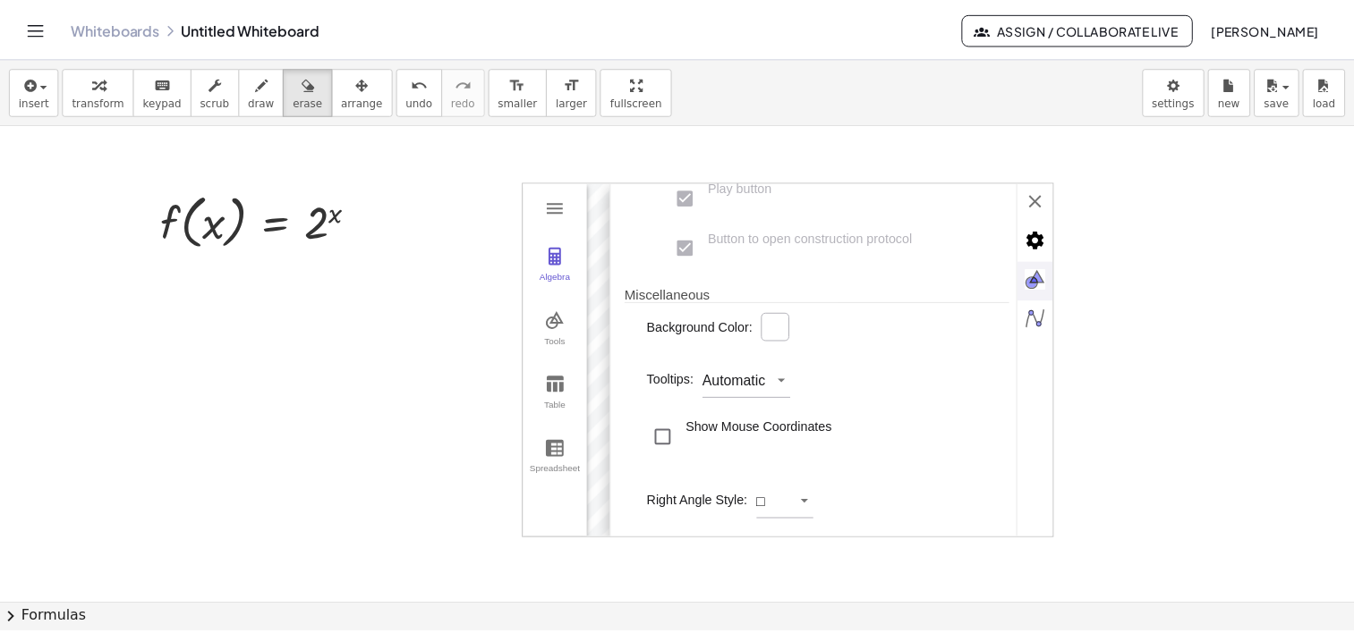
scroll to position [129, 0]
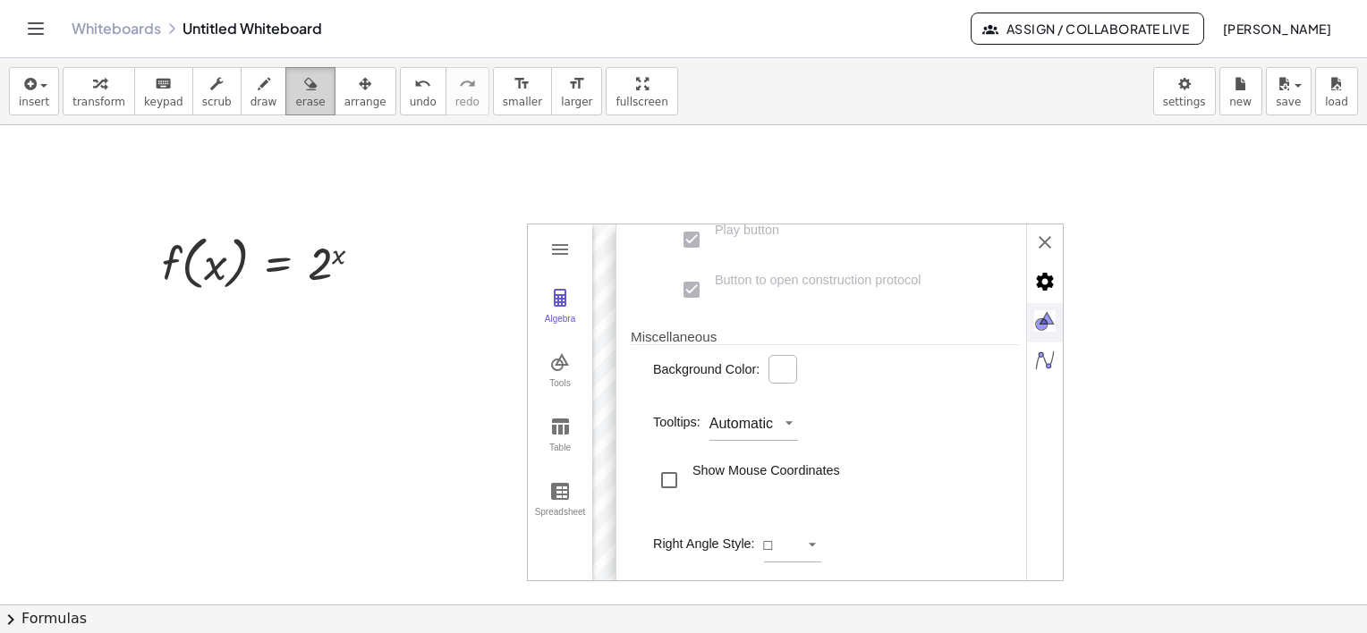
click at [295, 97] on span "erase" at bounding box center [310, 102] width 30 height 13
click at [669, 326] on div at bounding box center [683, 476] width 1367 height 961
drag, startPoint x: 637, startPoint y: 290, endPoint x: 624, endPoint y: 286, distance: 13.0
click at [624, 286] on div at bounding box center [683, 476] width 1367 height 961
click at [19, 98] on span "insert" at bounding box center [34, 102] width 30 height 13
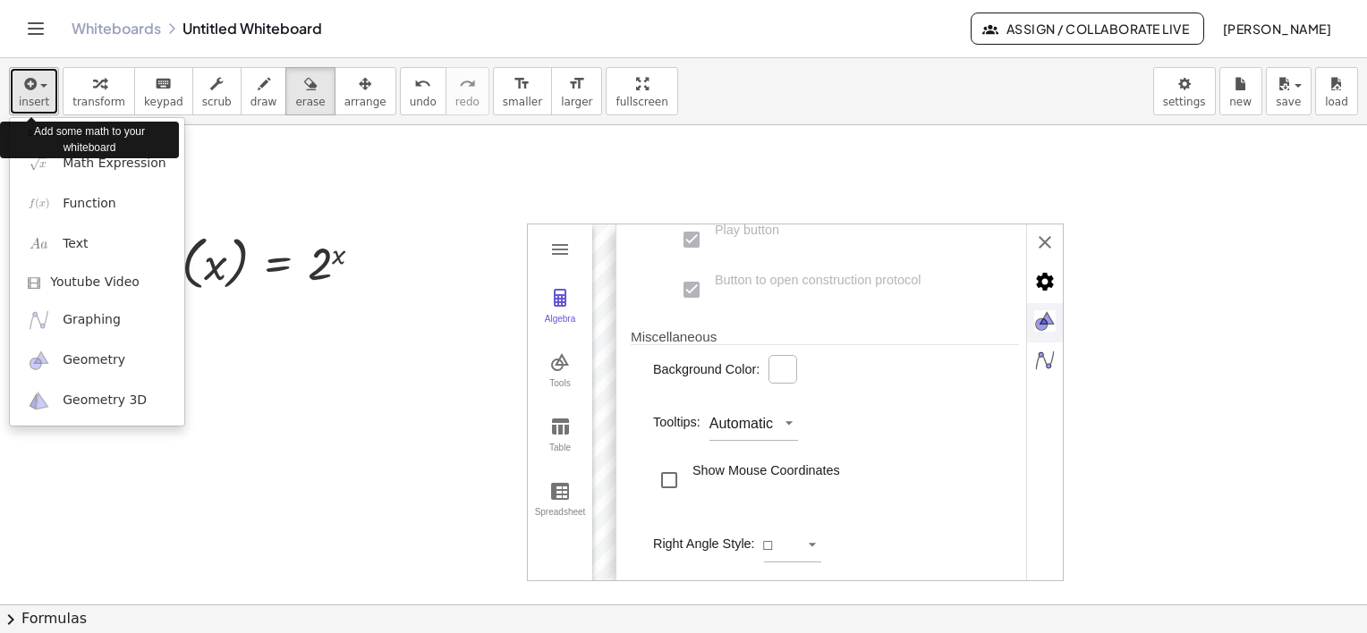
click at [24, 100] on span "insert" at bounding box center [34, 102] width 30 height 13
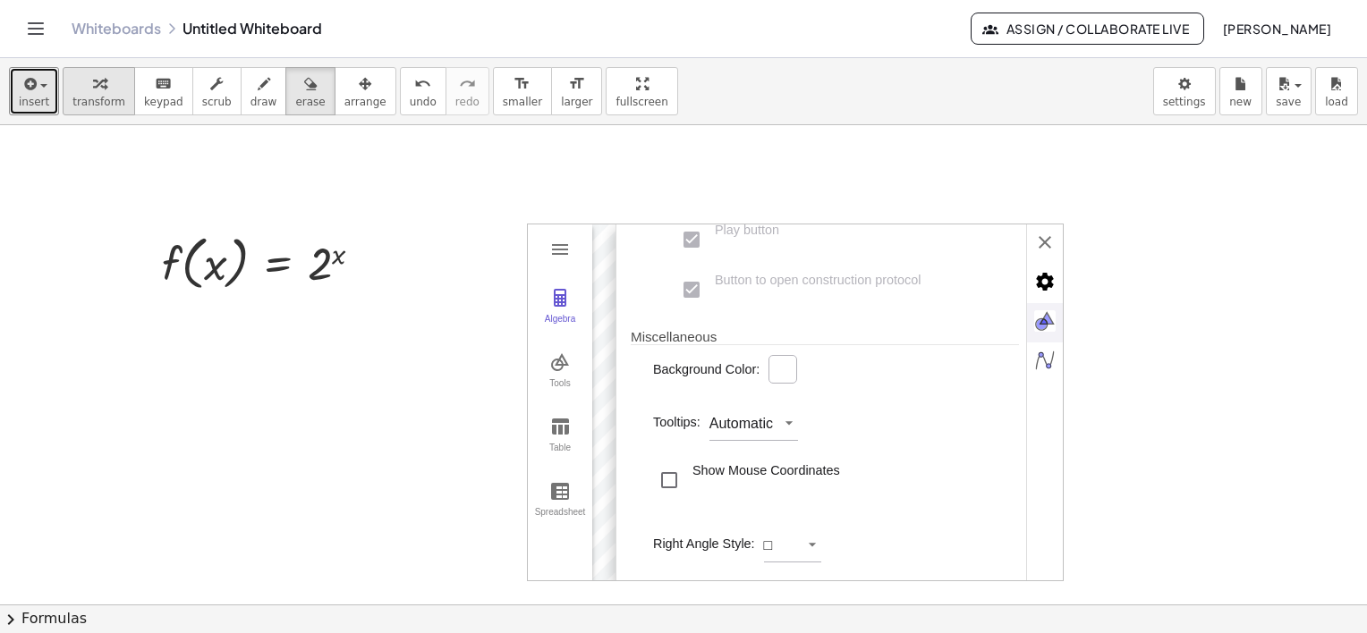
click at [93, 85] on icon "button" at bounding box center [99, 83] width 13 height 21
drag, startPoint x: 625, startPoint y: 313, endPoint x: 615, endPoint y: 301, distance: 15.2
click at [623, 309] on div "Dimensions x Min: ***** x Max: **** y Min: ****** y Max: *** xAxis : yAxis * : …" at bounding box center [821, 155] width 412 height 853
drag, startPoint x: 562, startPoint y: 258, endPoint x: 261, endPoint y: 126, distance: 328.1
click at [331, 172] on div "f ( , x ) = 2 x Fix a mistake Transform line Copy line as LaTeX Copy derivation…" at bounding box center [683, 476] width 1367 height 961
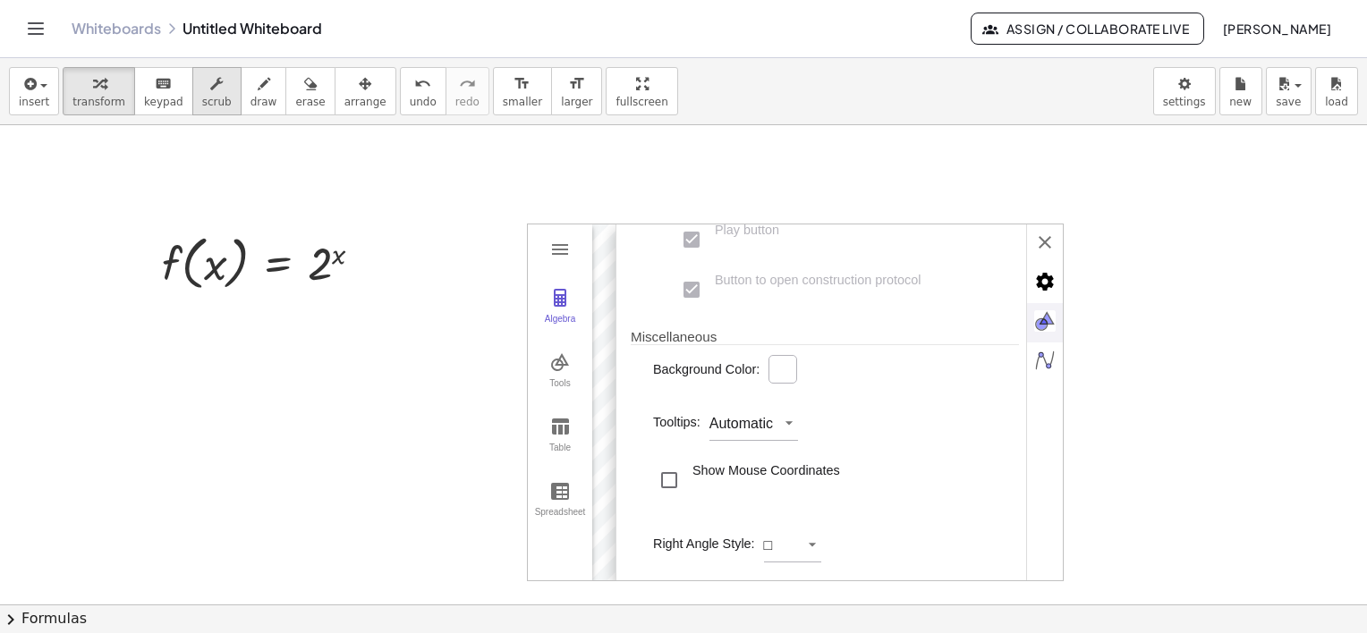
click at [210, 86] on icon "button" at bounding box center [216, 83] width 13 height 21
click at [734, 308] on div "GeoGebra Graphing Calculator Clear All Open Save online Save to your computer S…" at bounding box center [795, 403] width 537 height 358
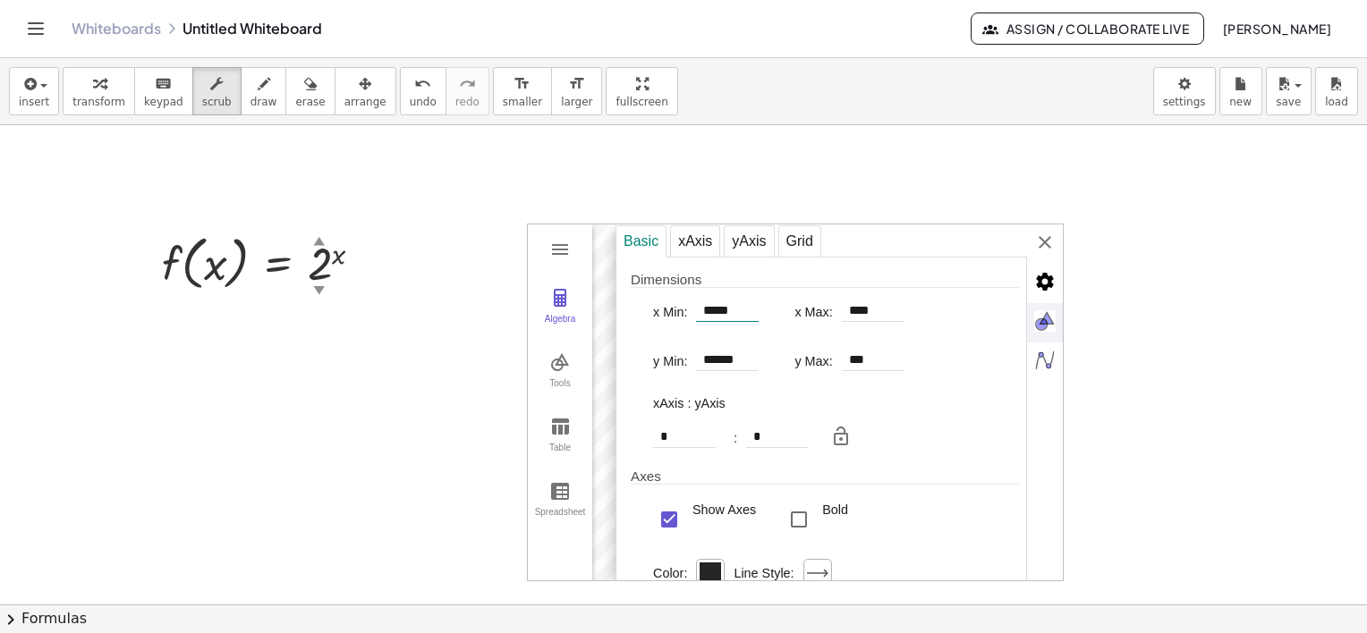
drag, startPoint x: 716, startPoint y: 281, endPoint x: 723, endPoint y: 309, distance: 28.6
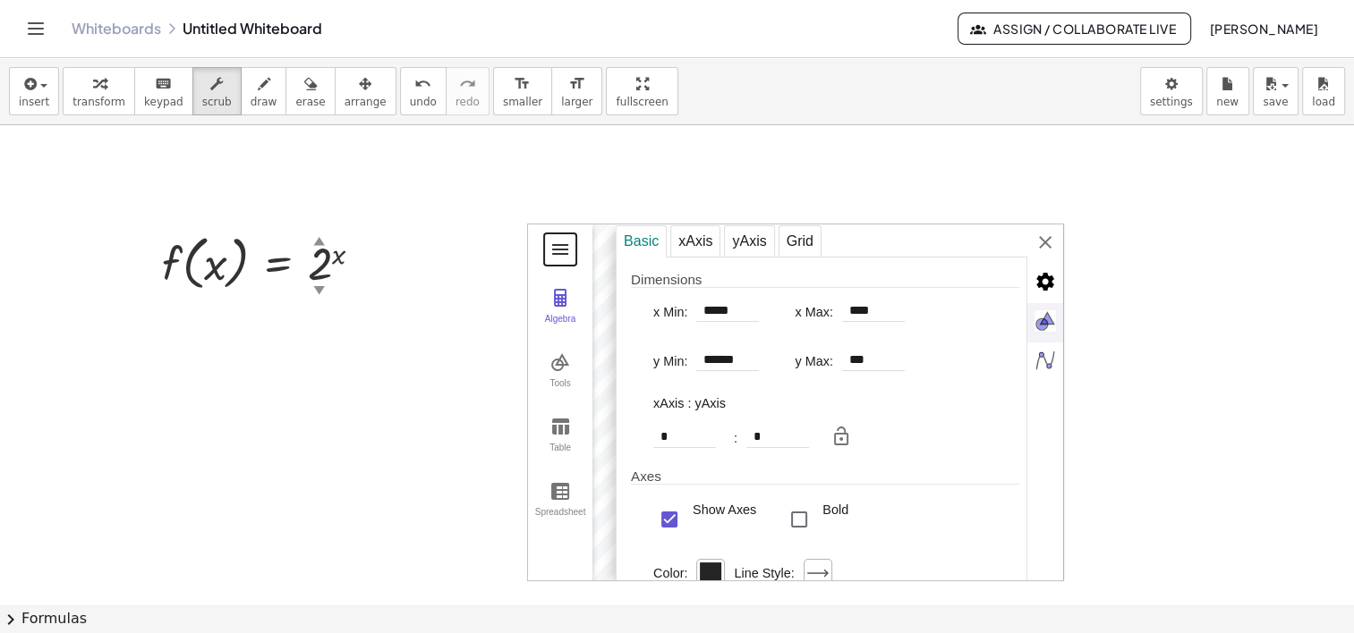
click at [551, 263] on button "Graphing Calculator" at bounding box center [560, 249] width 32 height 32
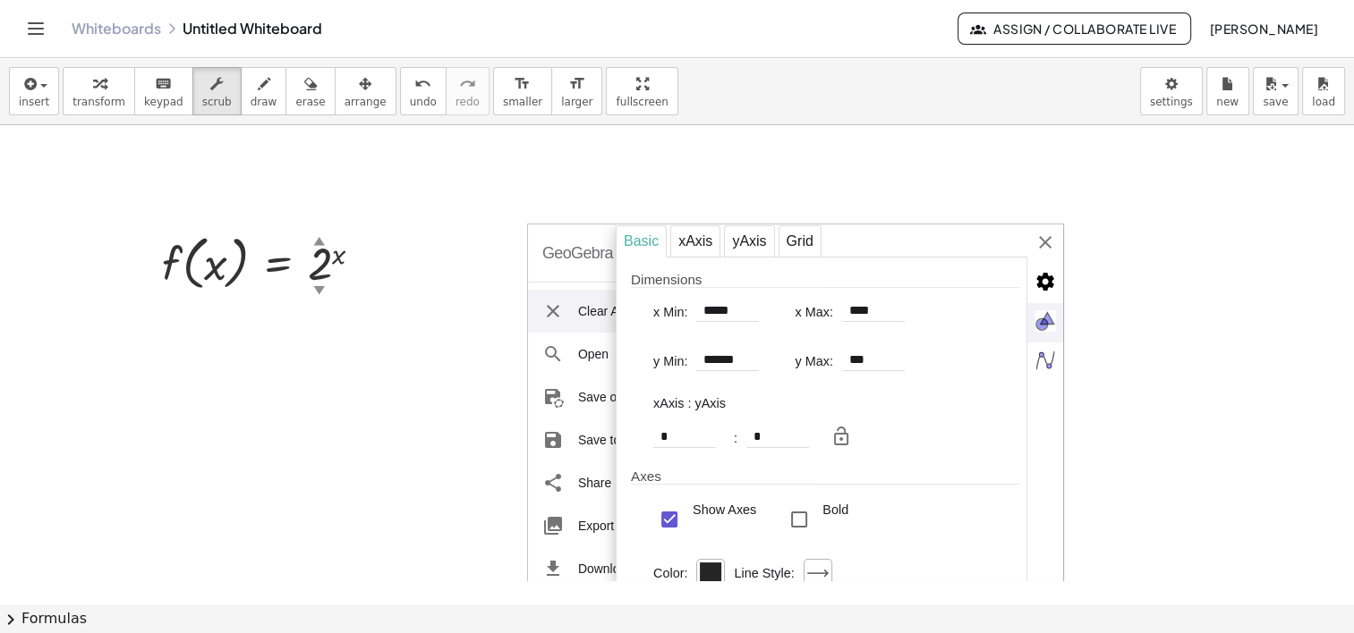
click at [646, 237] on div "Basic" at bounding box center [640, 241] width 51 height 32
click at [1072, 266] on div at bounding box center [677, 476] width 1354 height 961
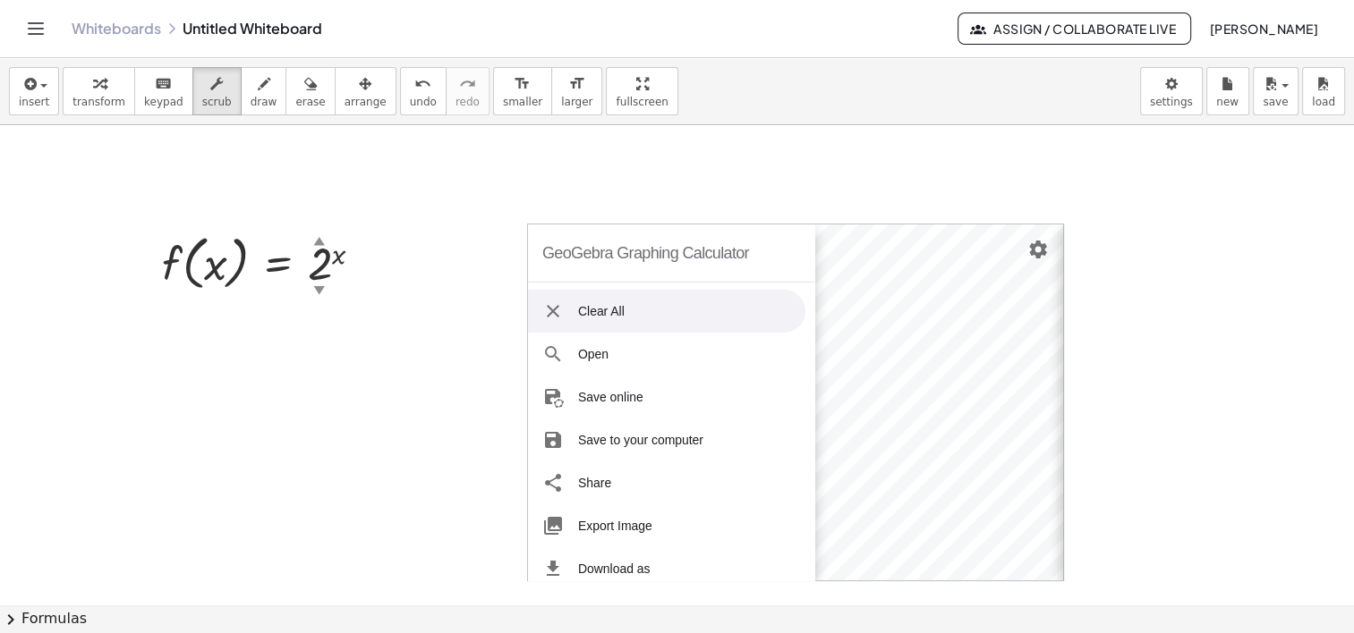
click at [1063, 254] on div "Basic xAxis yAxis Grid Dimensions x Min: ***** x Max: **** y Min: ****** y Max:…" at bounding box center [1286, 404] width 447 height 358
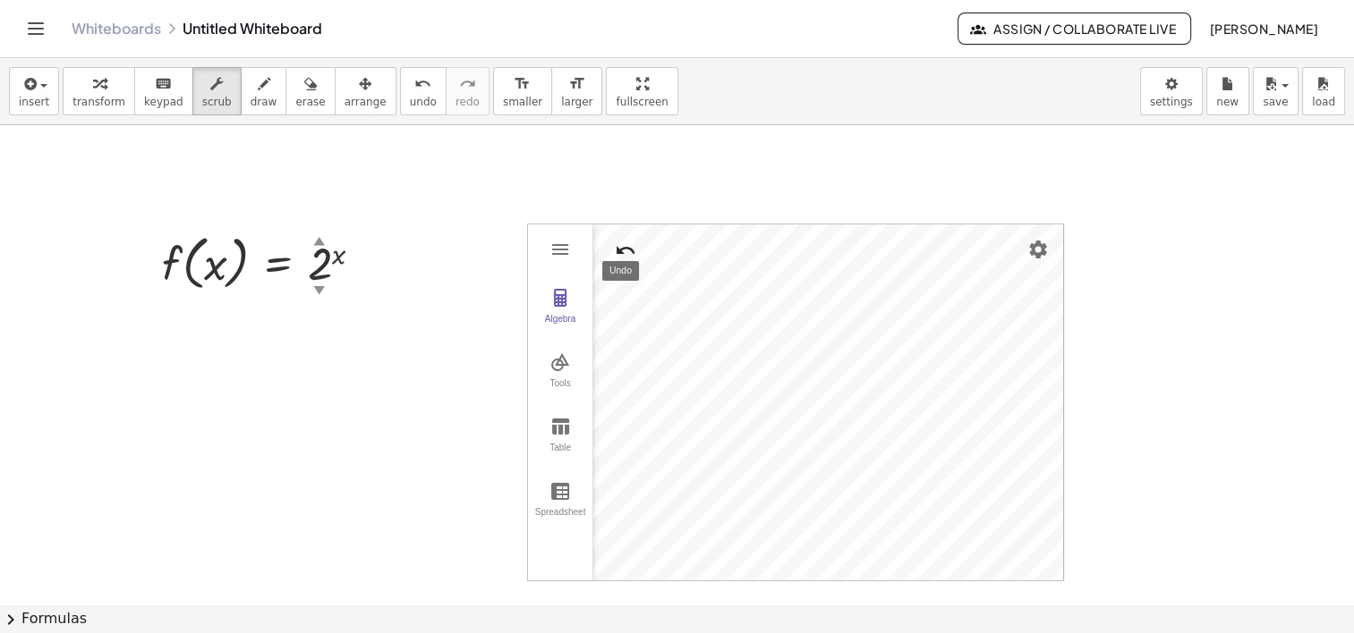
click at [626, 247] on img "Undo" at bounding box center [625, 250] width 21 height 21
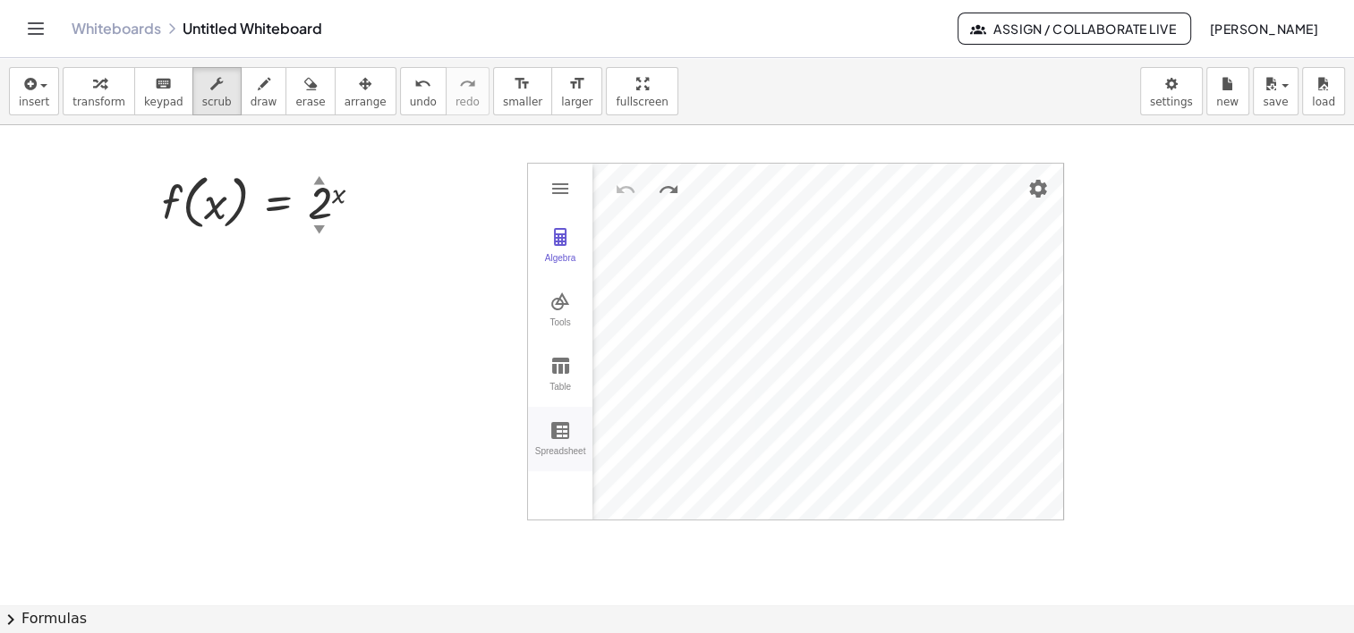
scroll to position [218, 0]
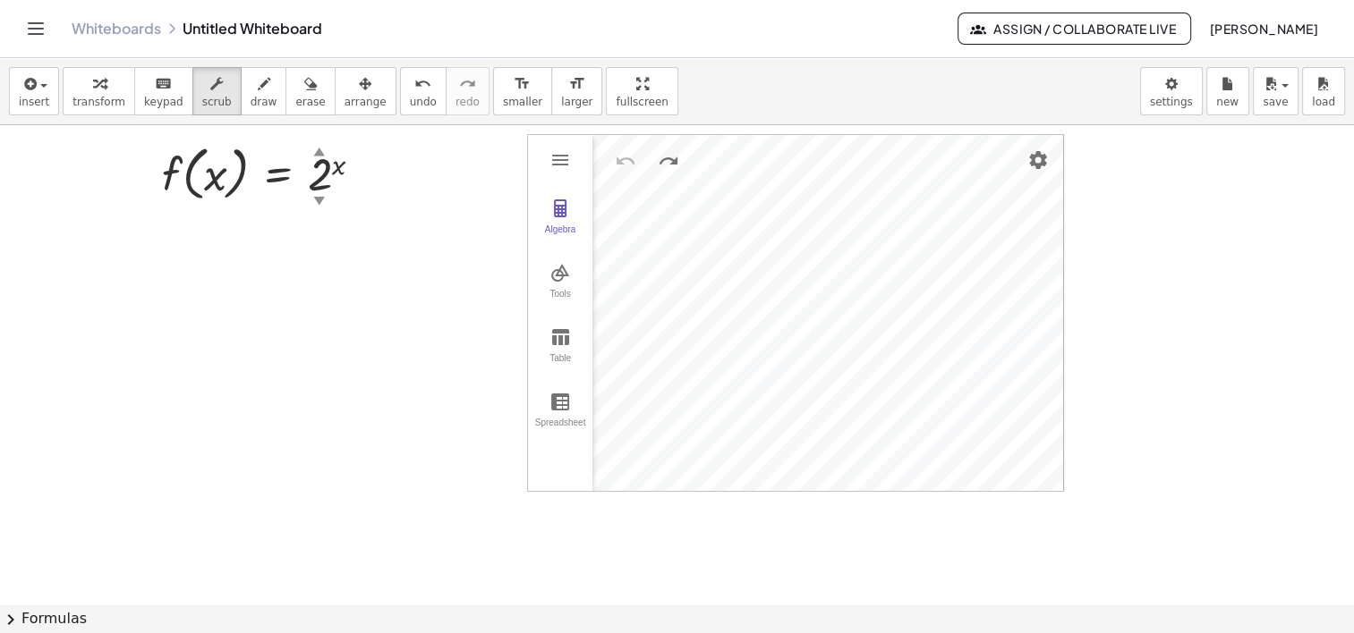
click at [697, 489] on div "Algebra Tools Table Spreadsheet Input… GeoGebra Graphing Calculator Basic Tools…" at bounding box center [795, 313] width 535 height 356
click at [1029, 154] on img "Settings" at bounding box center [1037, 159] width 21 height 21
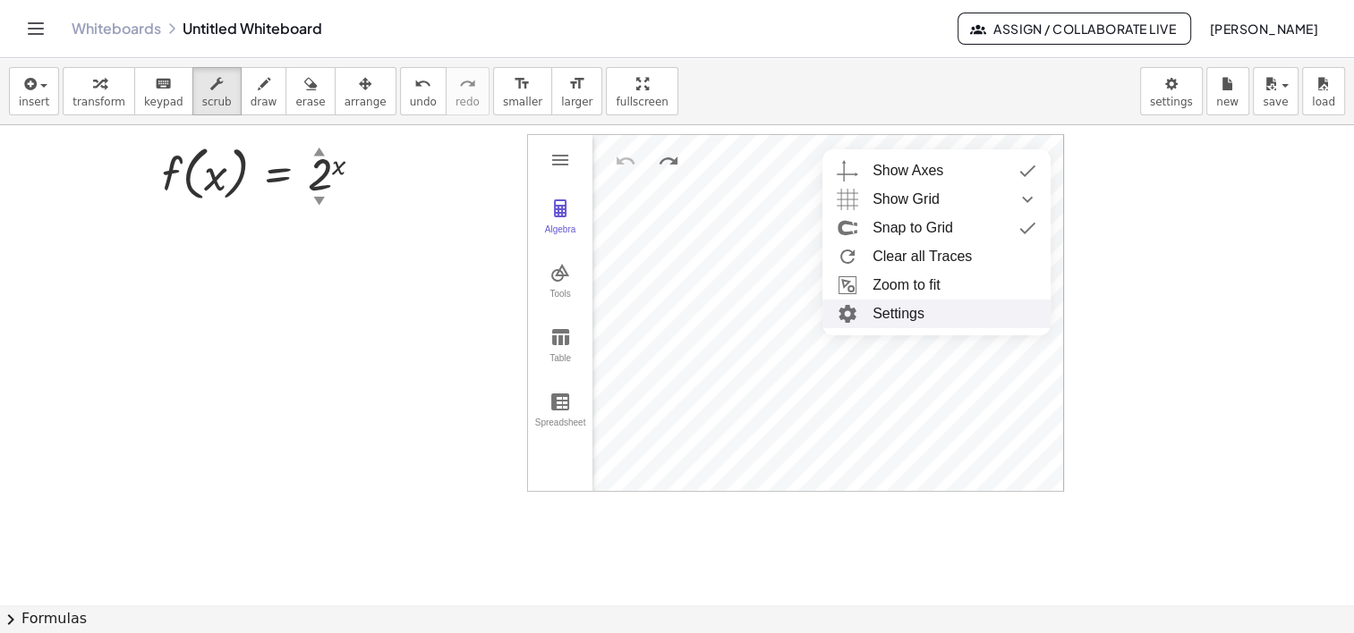
click at [870, 308] on li "Settings" at bounding box center [936, 314] width 228 height 29
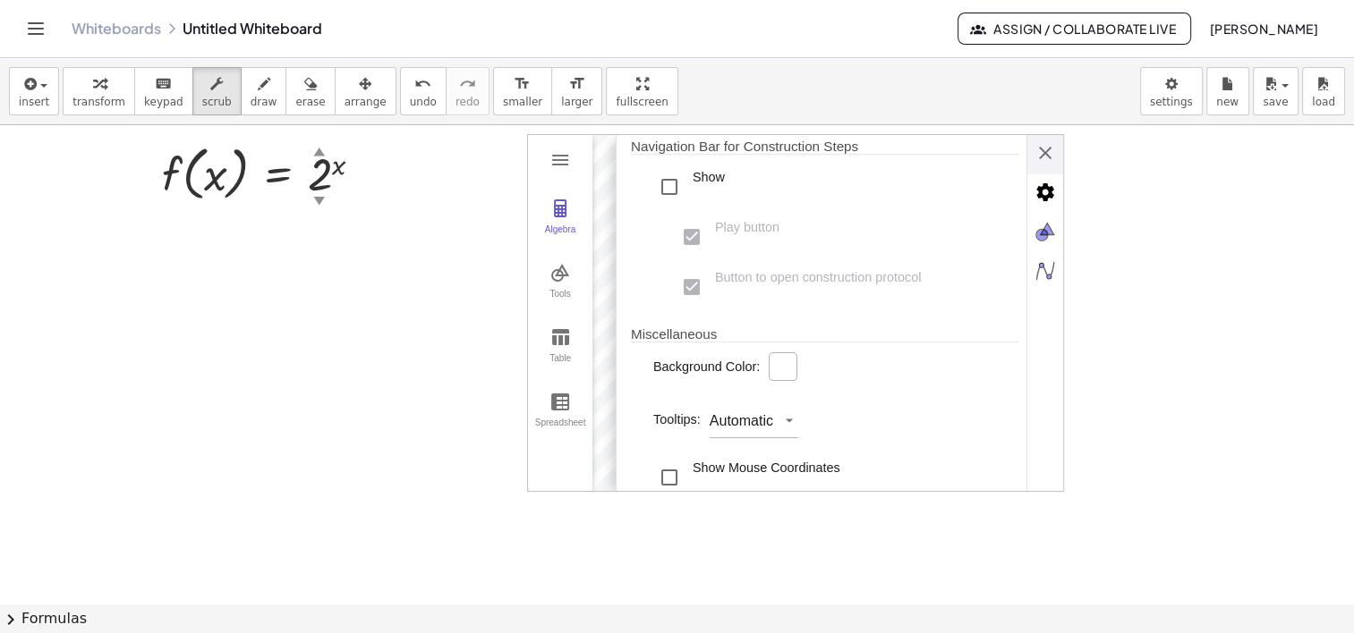
scroll to position [447, 0]
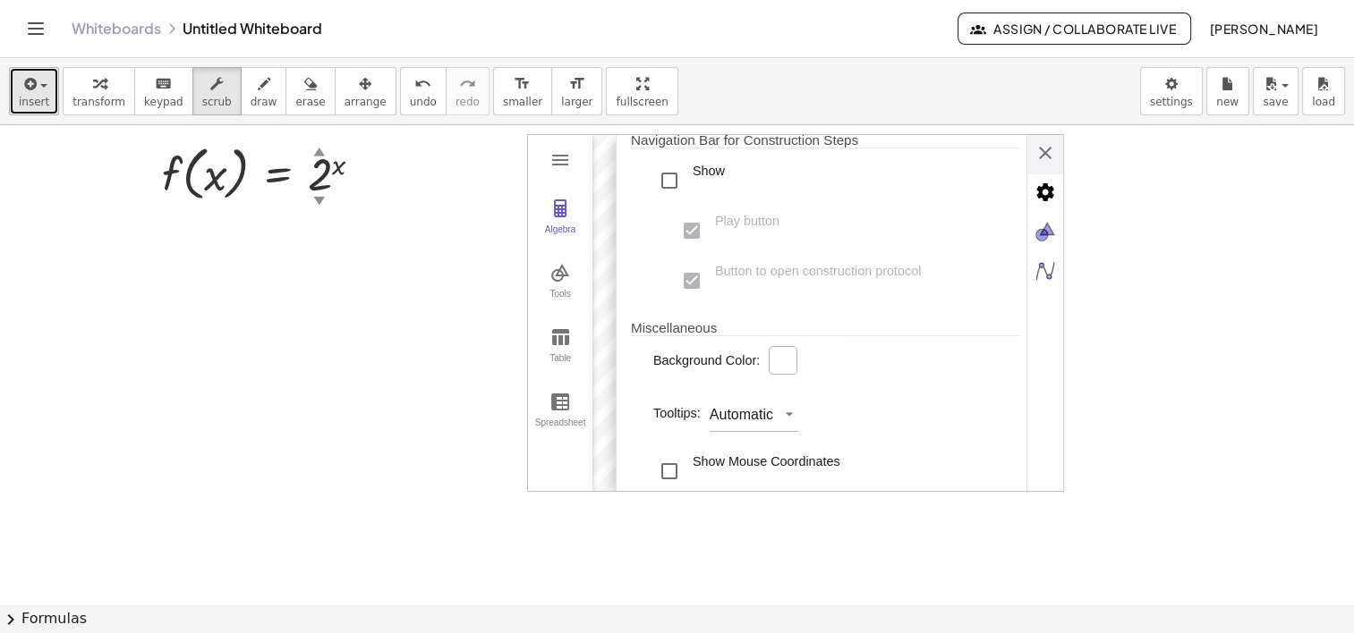
click at [21, 82] on icon "button" at bounding box center [29, 83] width 16 height 21
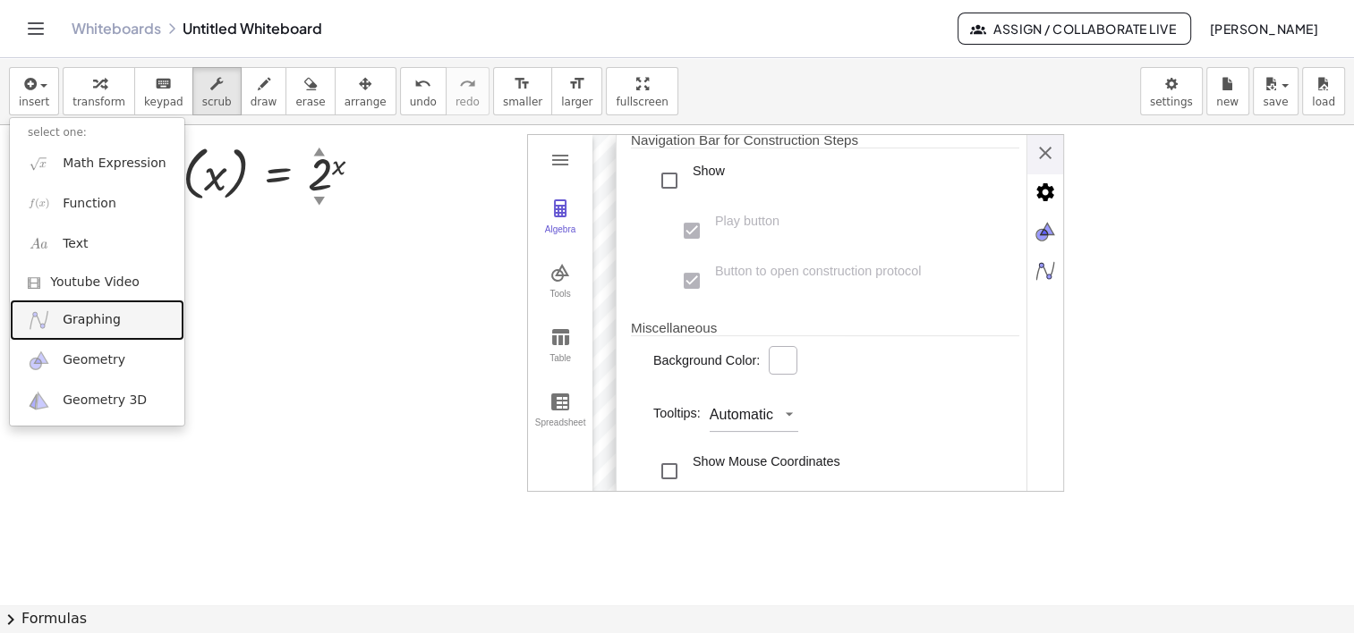
click at [64, 311] on span "Graphing" at bounding box center [92, 320] width 58 height 18
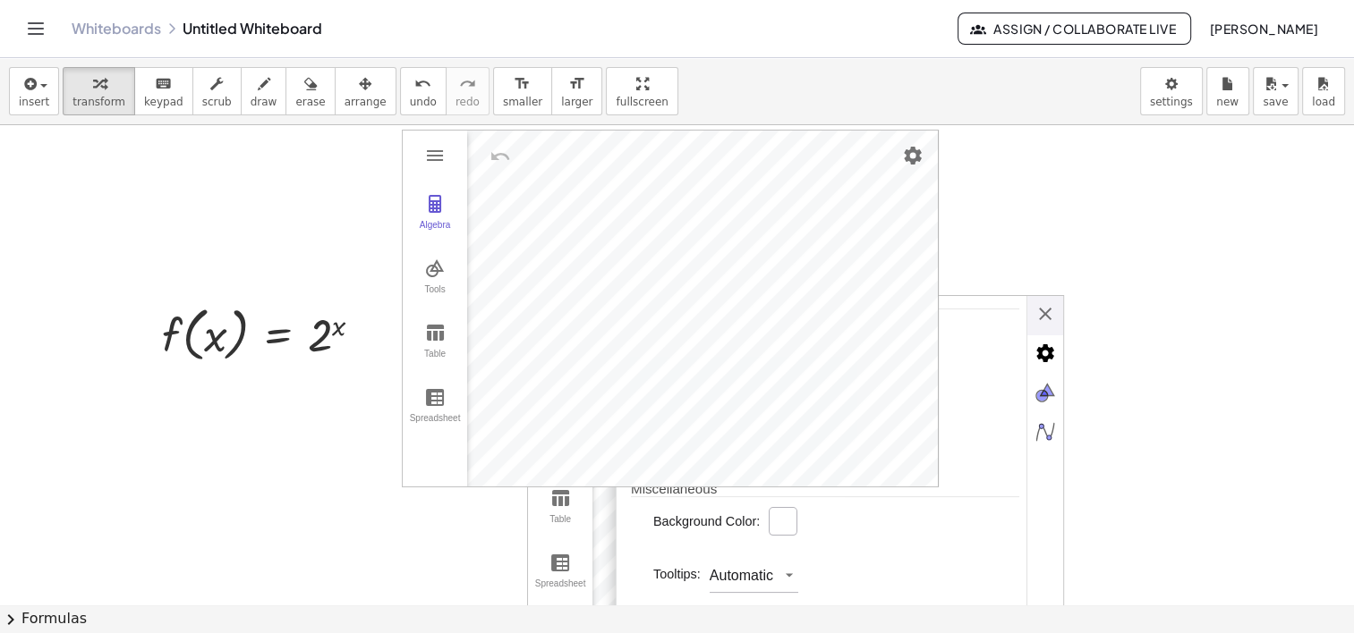
scroll to position [39, 0]
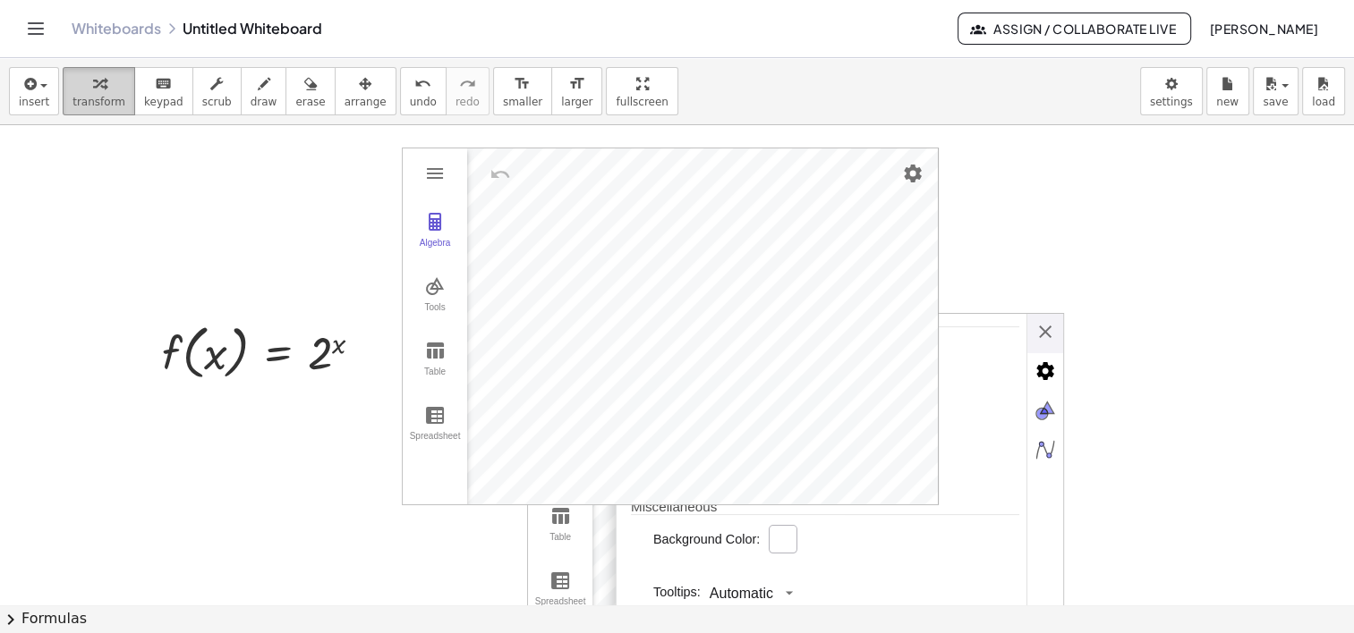
click at [109, 89] on div "button" at bounding box center [98, 82] width 53 height 21
click at [155, 89] on icon "keyboard" at bounding box center [163, 83] width 17 height 21
click at [98, 96] on span "transform" at bounding box center [98, 102] width 53 height 13
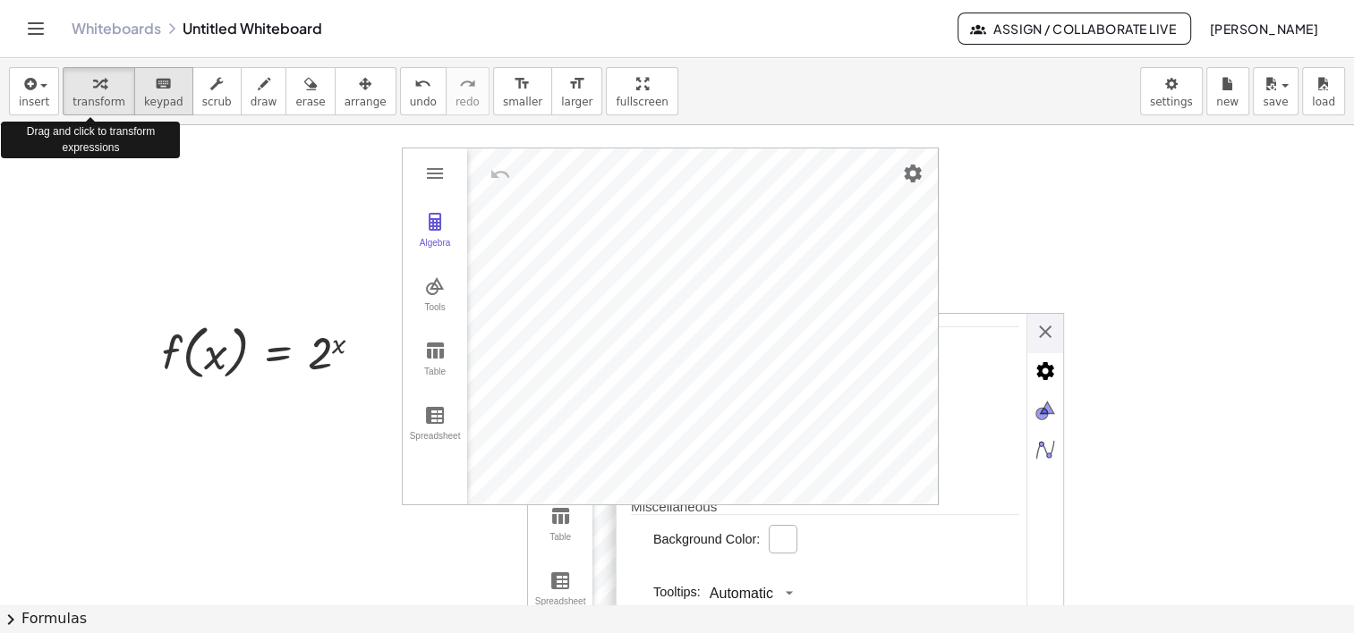
click at [161, 89] on div "keyboard" at bounding box center [163, 82] width 39 height 21
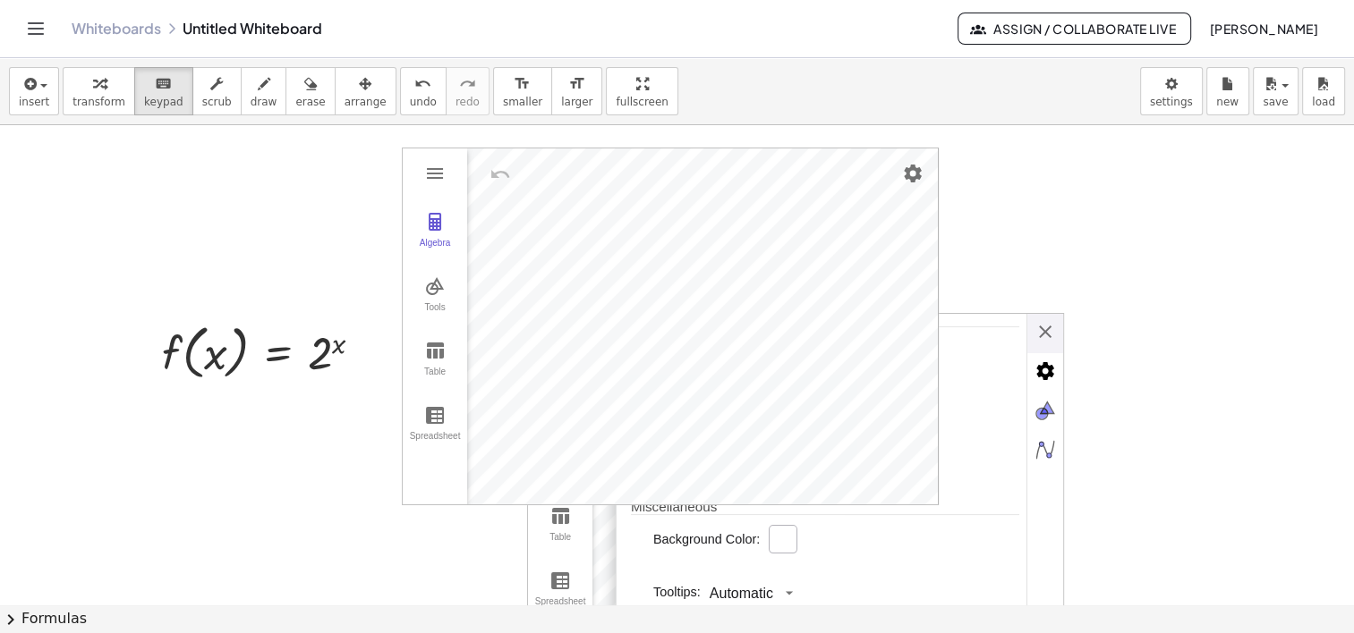
drag, startPoint x: 455, startPoint y: 201, endPoint x: 532, endPoint y: 221, distance: 79.4
click at [455, 199] on button "Algebra" at bounding box center [435, 231] width 64 height 64
drag, startPoint x: 532, startPoint y: 221, endPoint x: 484, endPoint y: 242, distance: 52.9
click at [412, 491] on div "Algebra Tools Table Spreadsheet" at bounding box center [435, 327] width 64 height 356
click at [419, 495] on div "Algebra Tools Table Spreadsheet" at bounding box center [435, 327] width 64 height 356
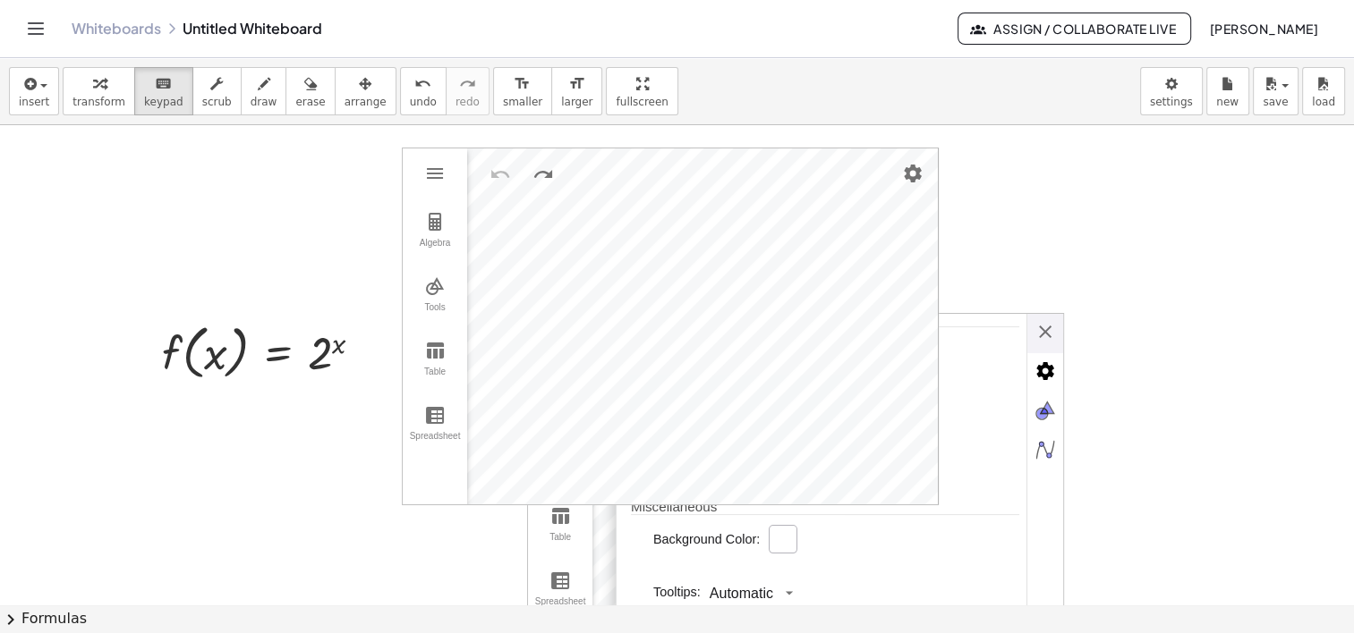
click at [331, 496] on div at bounding box center [677, 566] width 1354 height 961
click at [1174, 101] on body "Graspable Math Activities Get Started Activity Bank Assigned Work Classes White…" at bounding box center [677, 418] width 1354 height 837
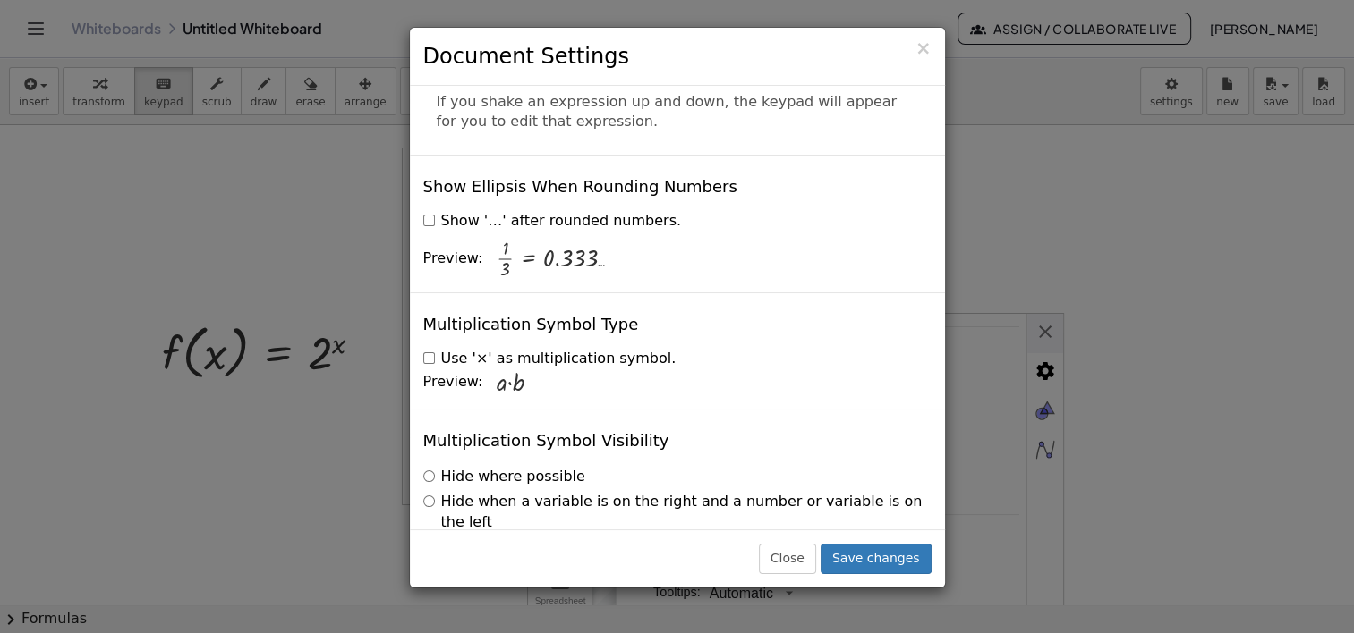
scroll to position [4325, 0]
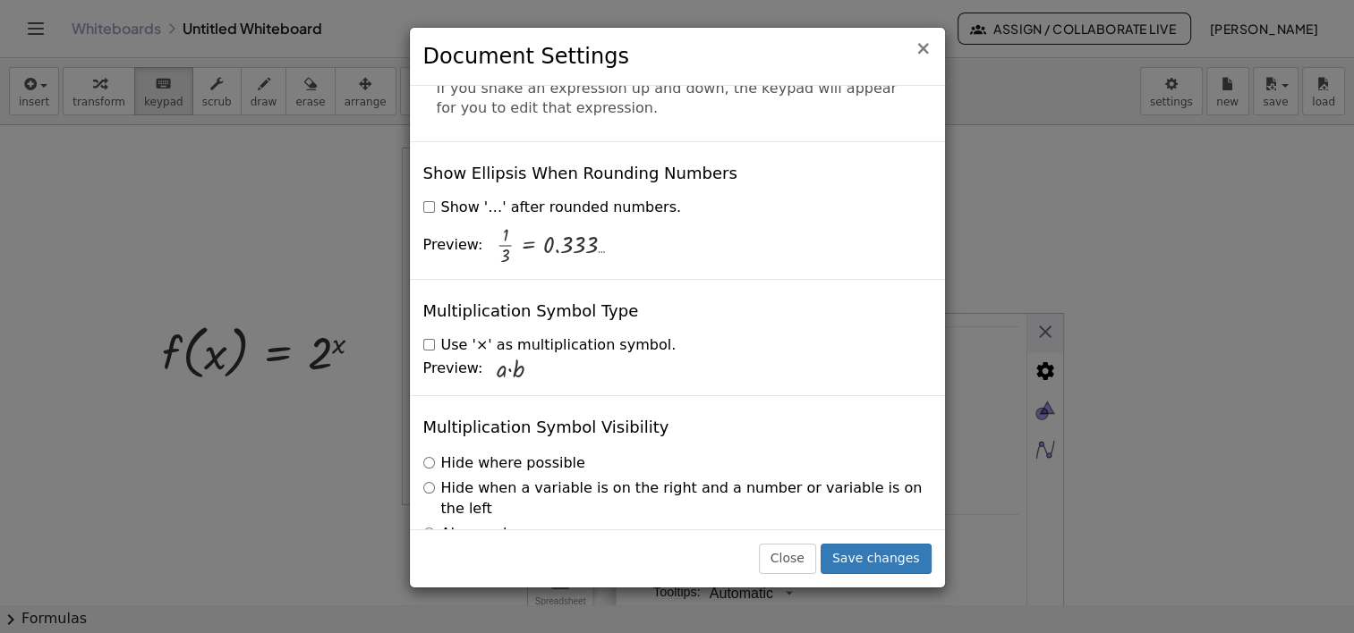
click at [923, 51] on span "×" at bounding box center [923, 48] width 16 height 21
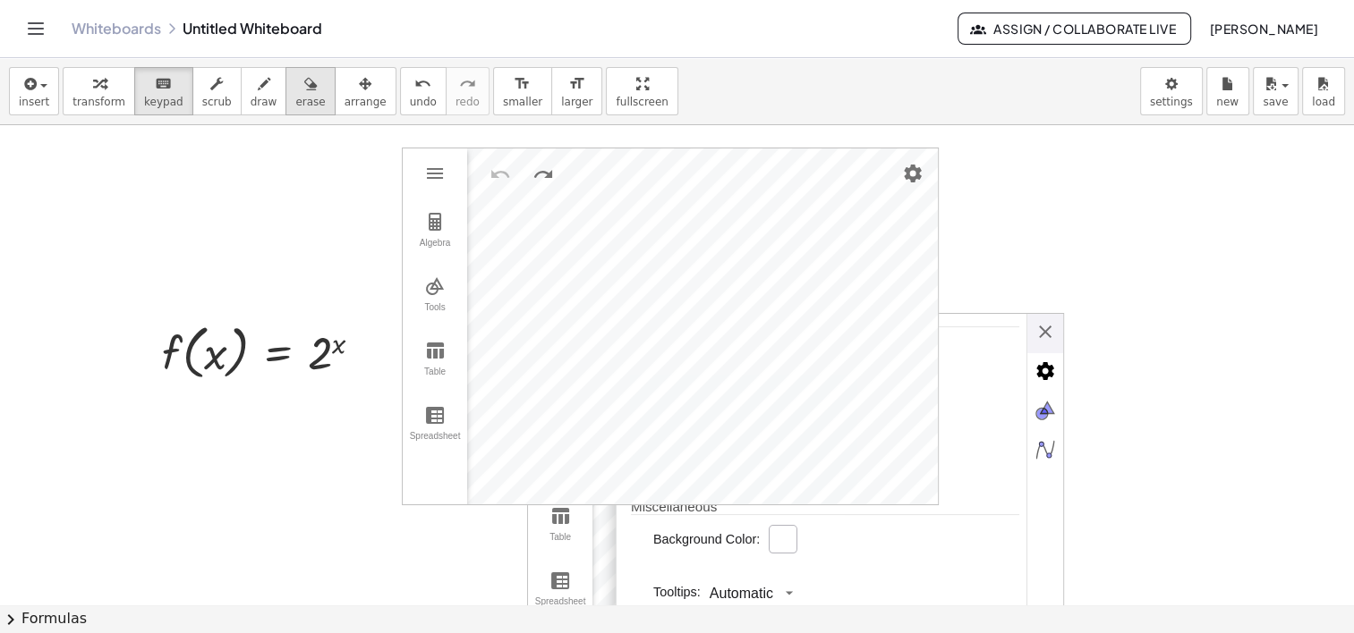
click at [304, 85] on icon "button" at bounding box center [310, 83] width 13 height 21
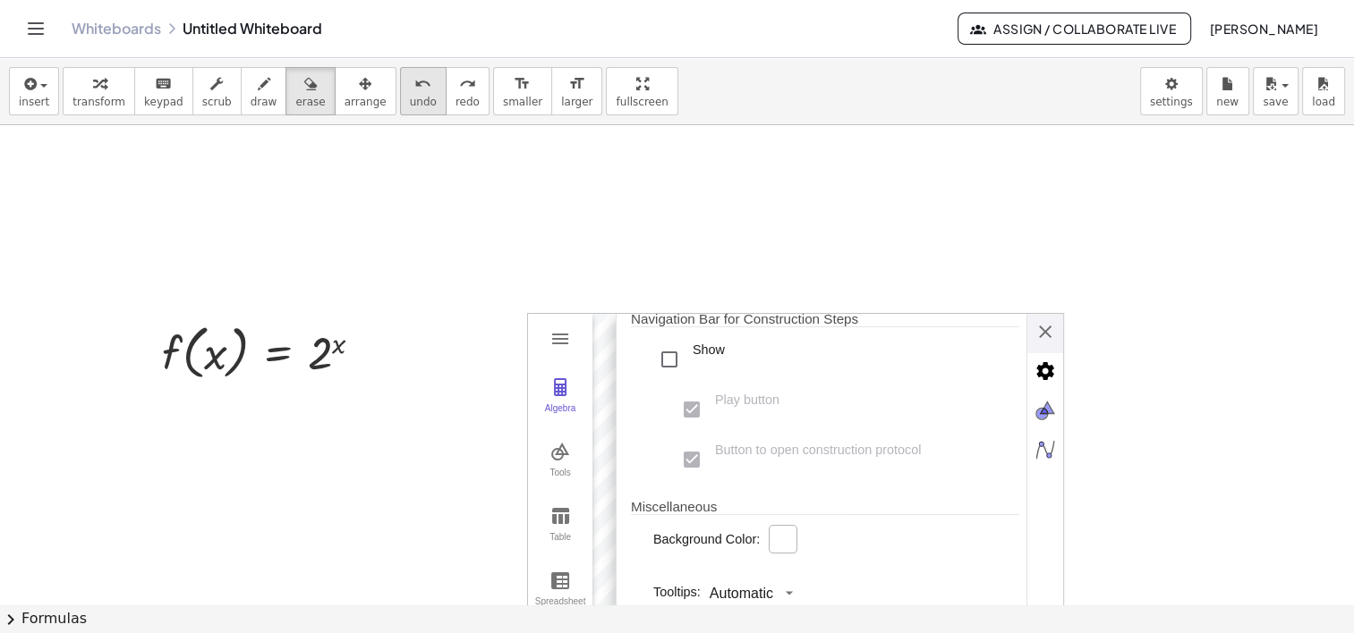
click at [405, 88] on button "undo undo" at bounding box center [423, 91] width 47 height 48
click at [410, 89] on div "undo" at bounding box center [423, 82] width 27 height 21
click at [410, 96] on span "undo" at bounding box center [423, 102] width 27 height 13
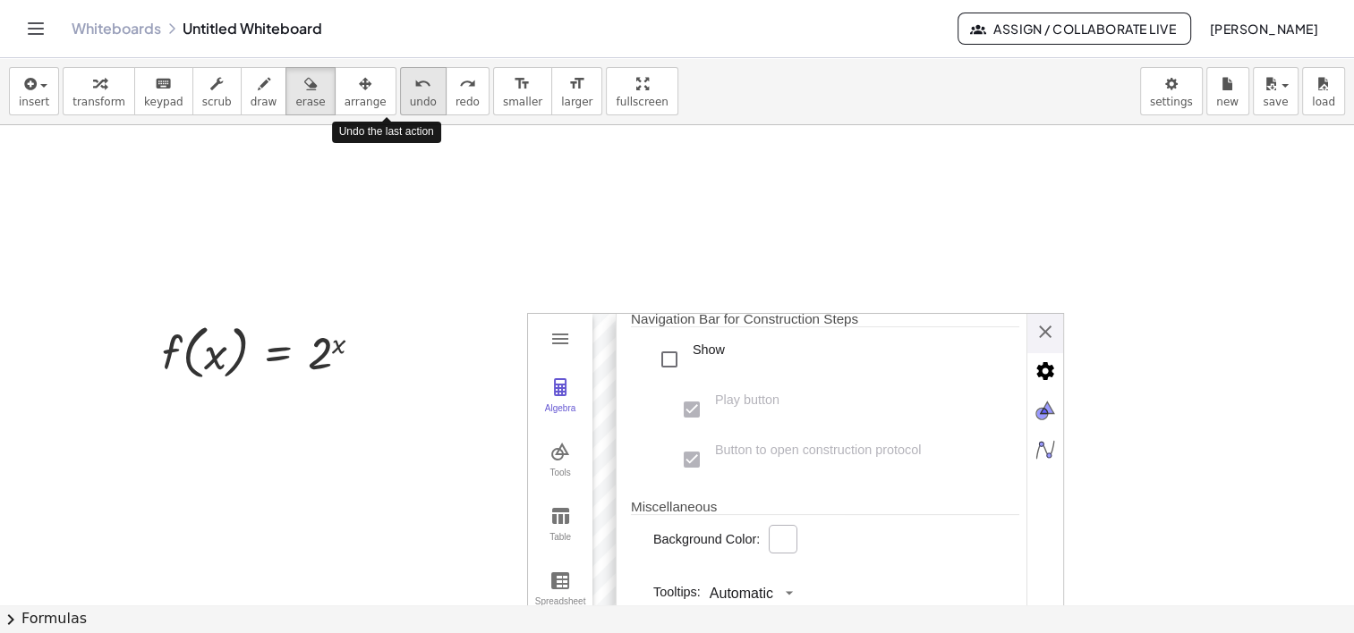
click at [410, 96] on span "undo" at bounding box center [423, 102] width 27 height 13
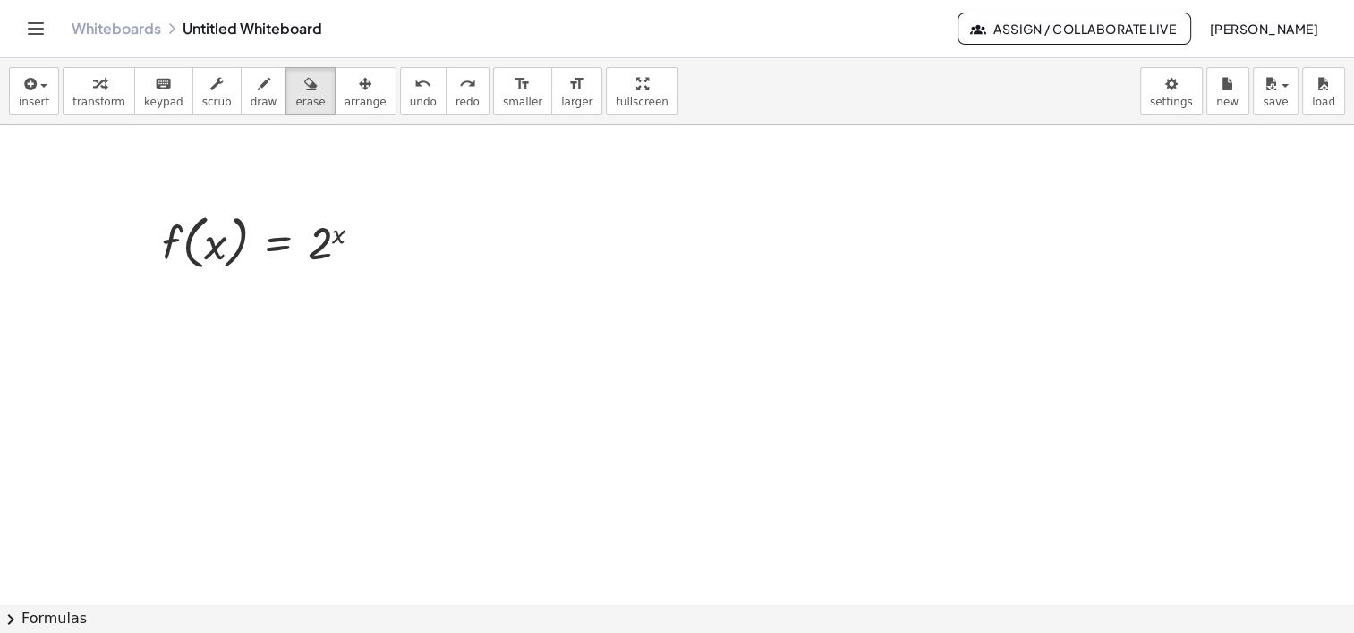
scroll to position [129, 0]
